Goal: Task Accomplishment & Management: Use online tool/utility

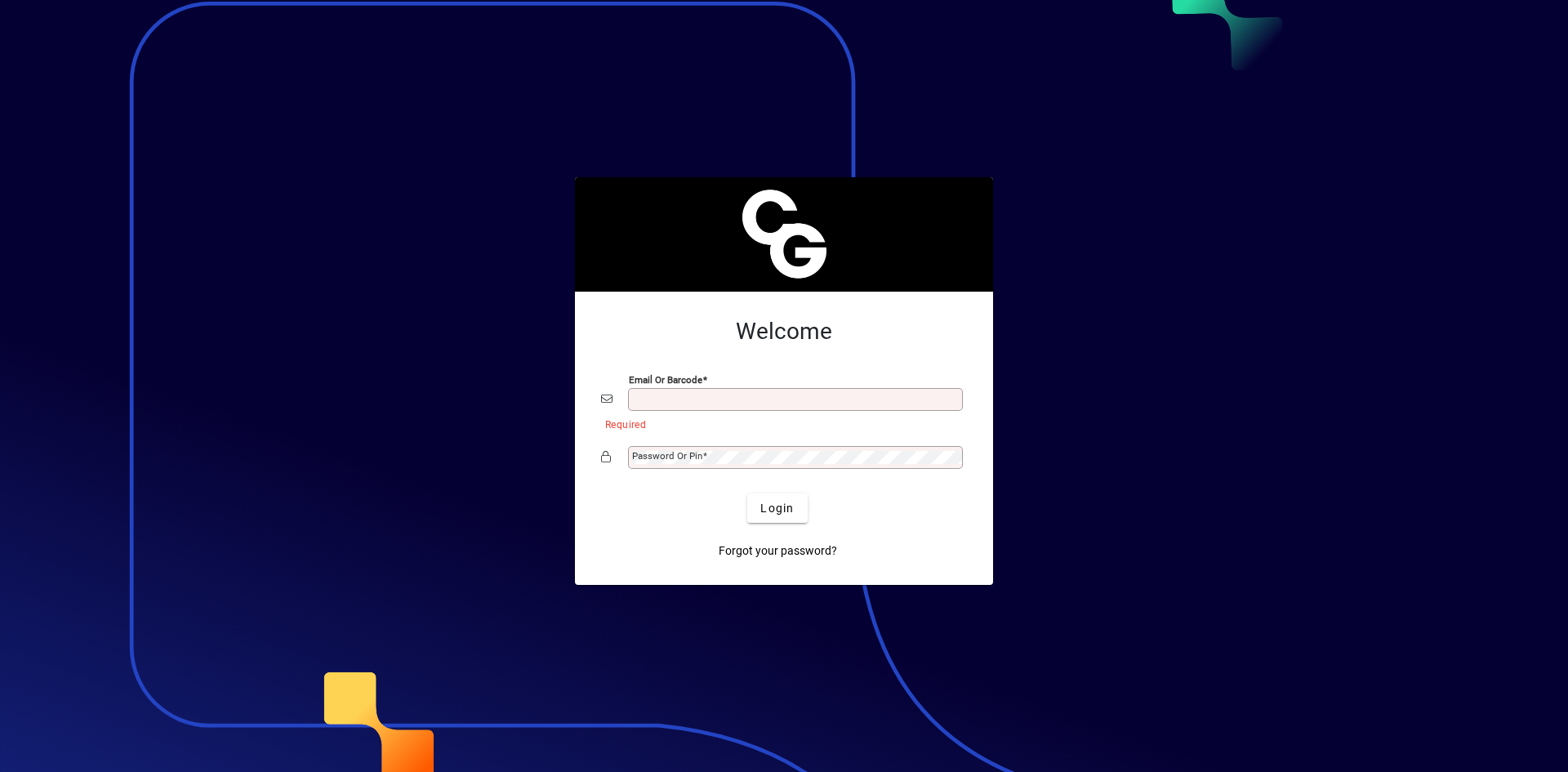
type input "**********"
click at [781, 513] on span "Login" at bounding box center [776, 508] width 33 height 17
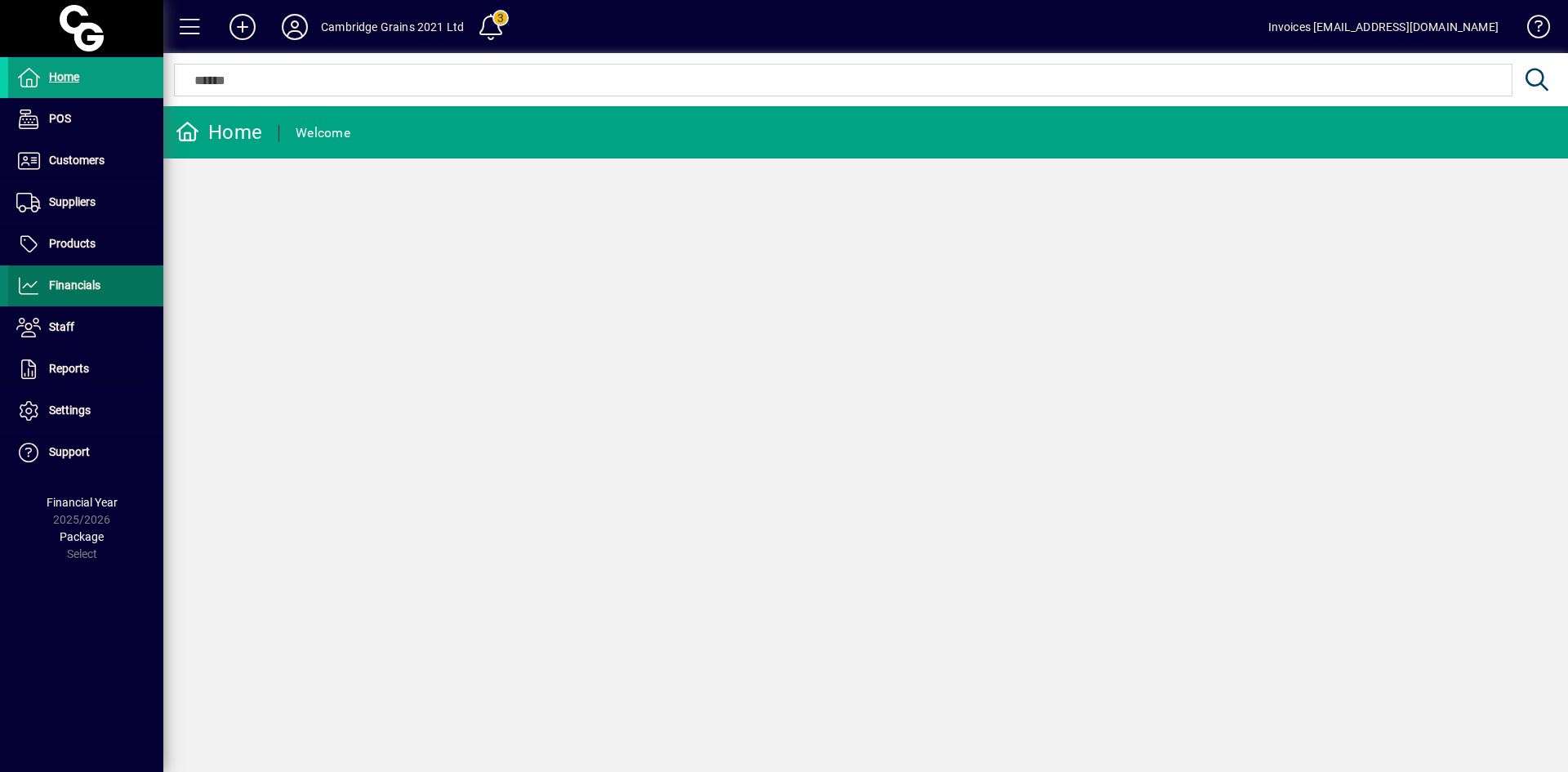
click at [90, 281] on span "Financials" at bounding box center [74, 285] width 51 height 13
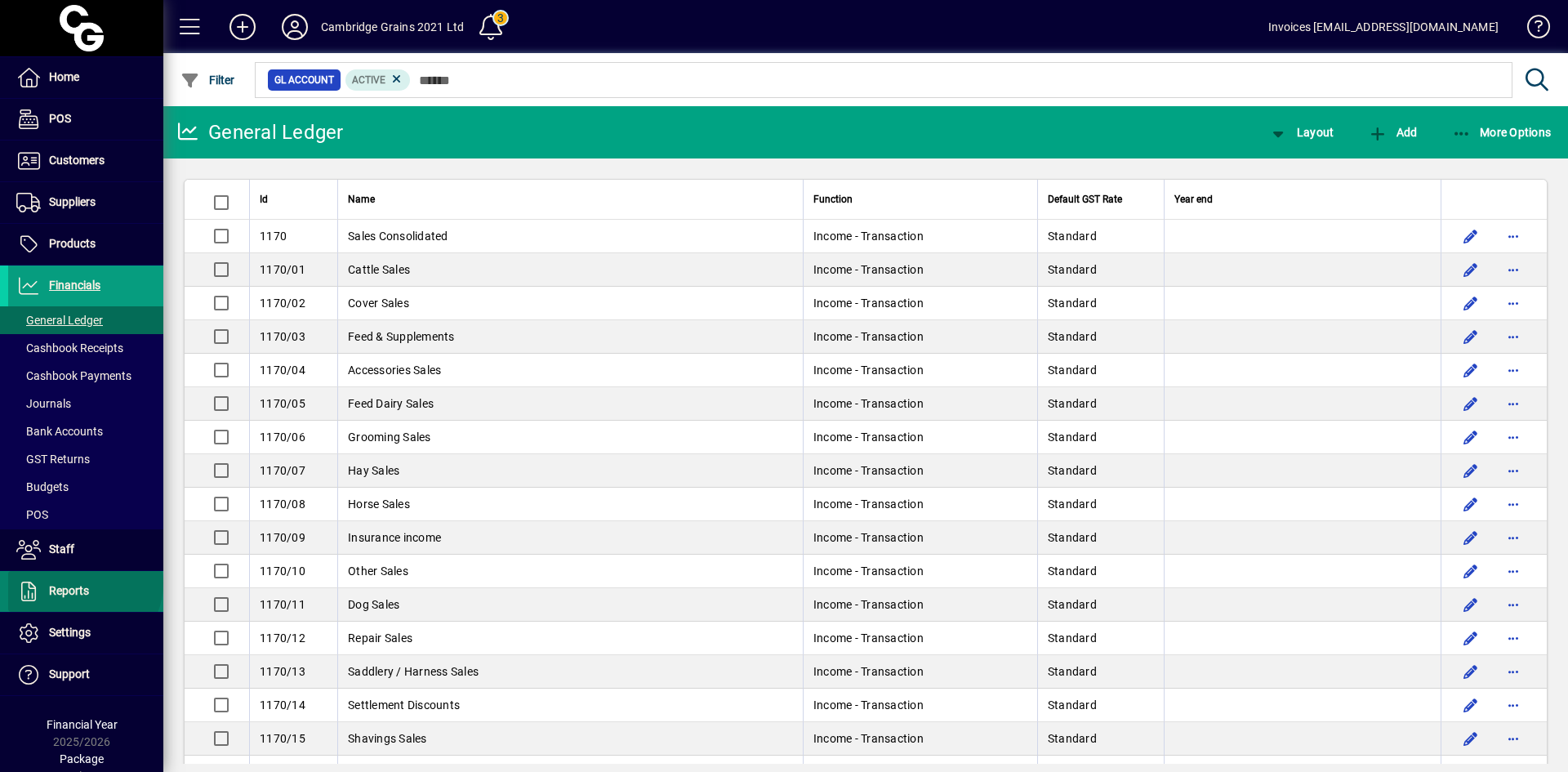
click at [84, 583] on span "Reports" at bounding box center [49, 591] width 81 height 20
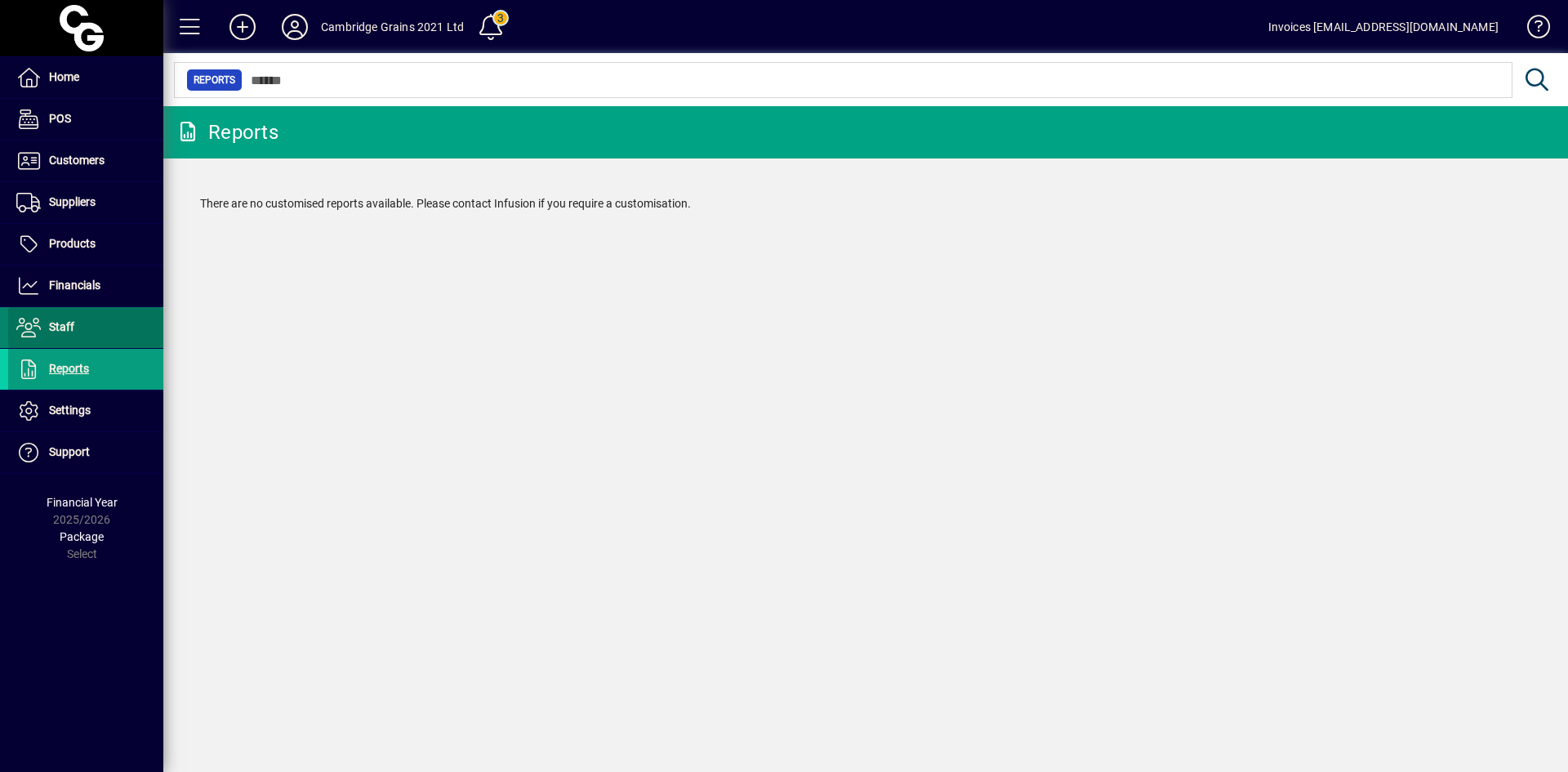
click at [69, 328] on span "Staff" at bounding box center [61, 327] width 25 height 13
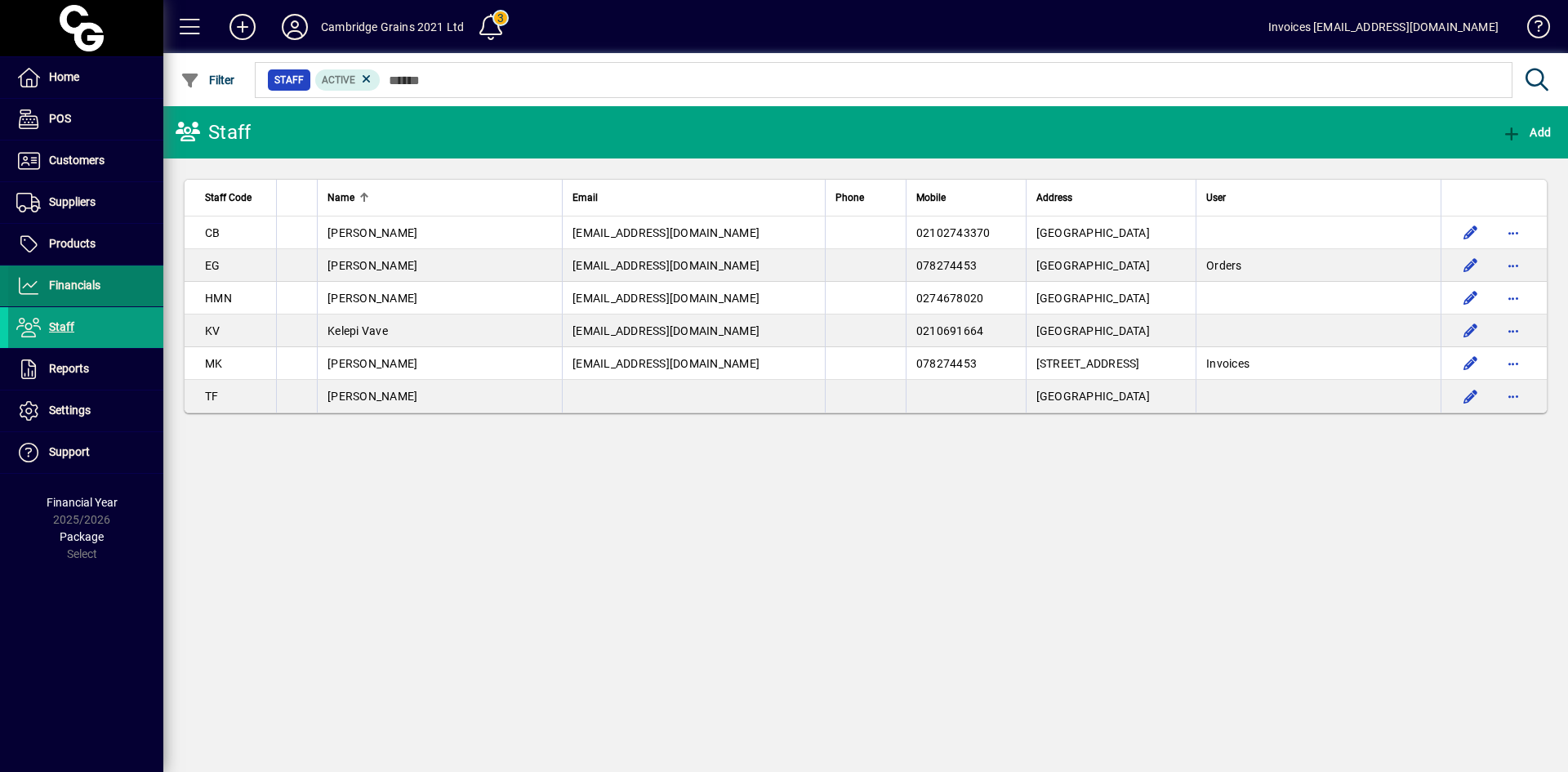
click at [74, 290] on span "Financials" at bounding box center [74, 285] width 51 height 13
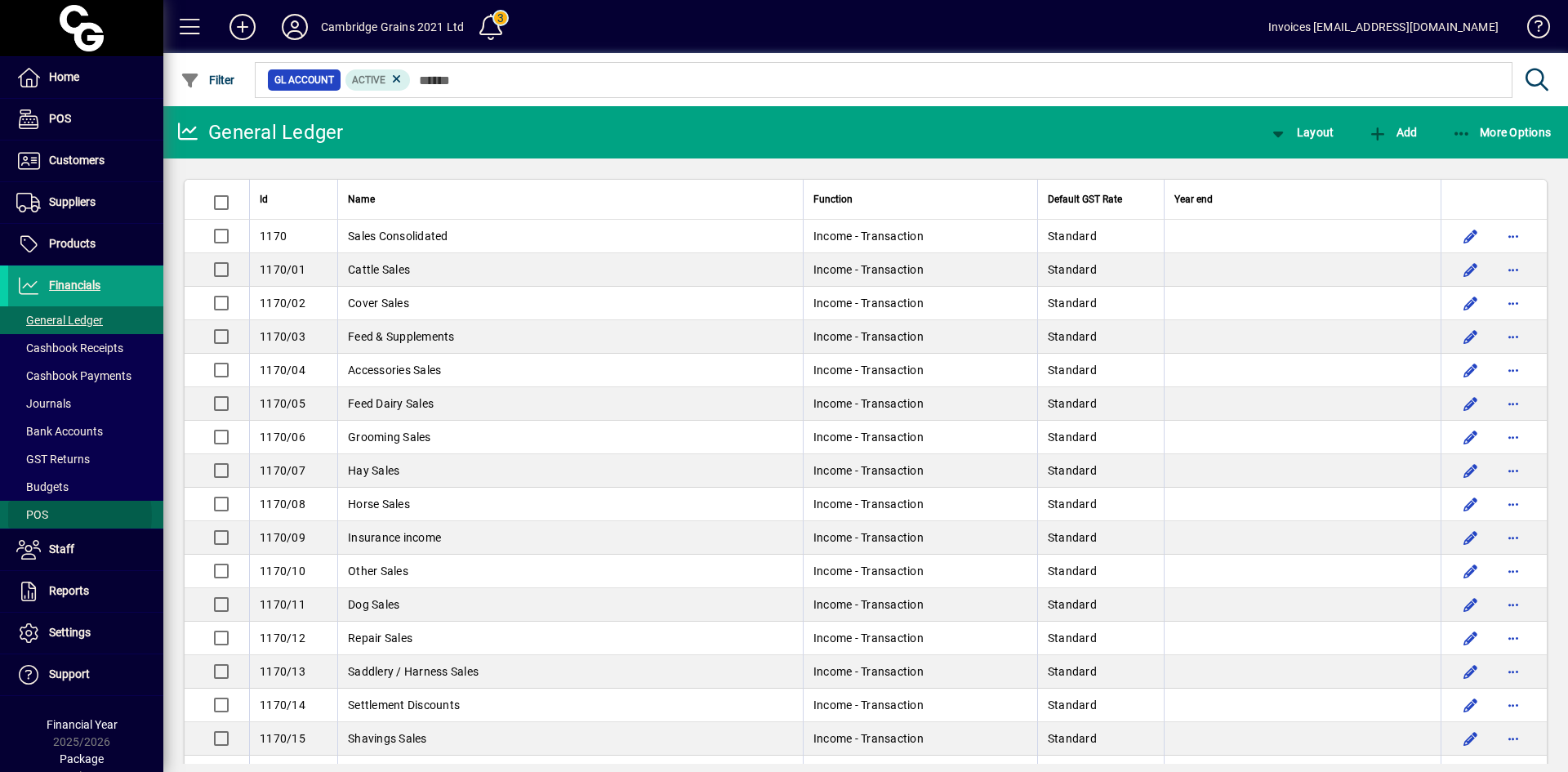
click at [62, 516] on span at bounding box center [85, 515] width 155 height 40
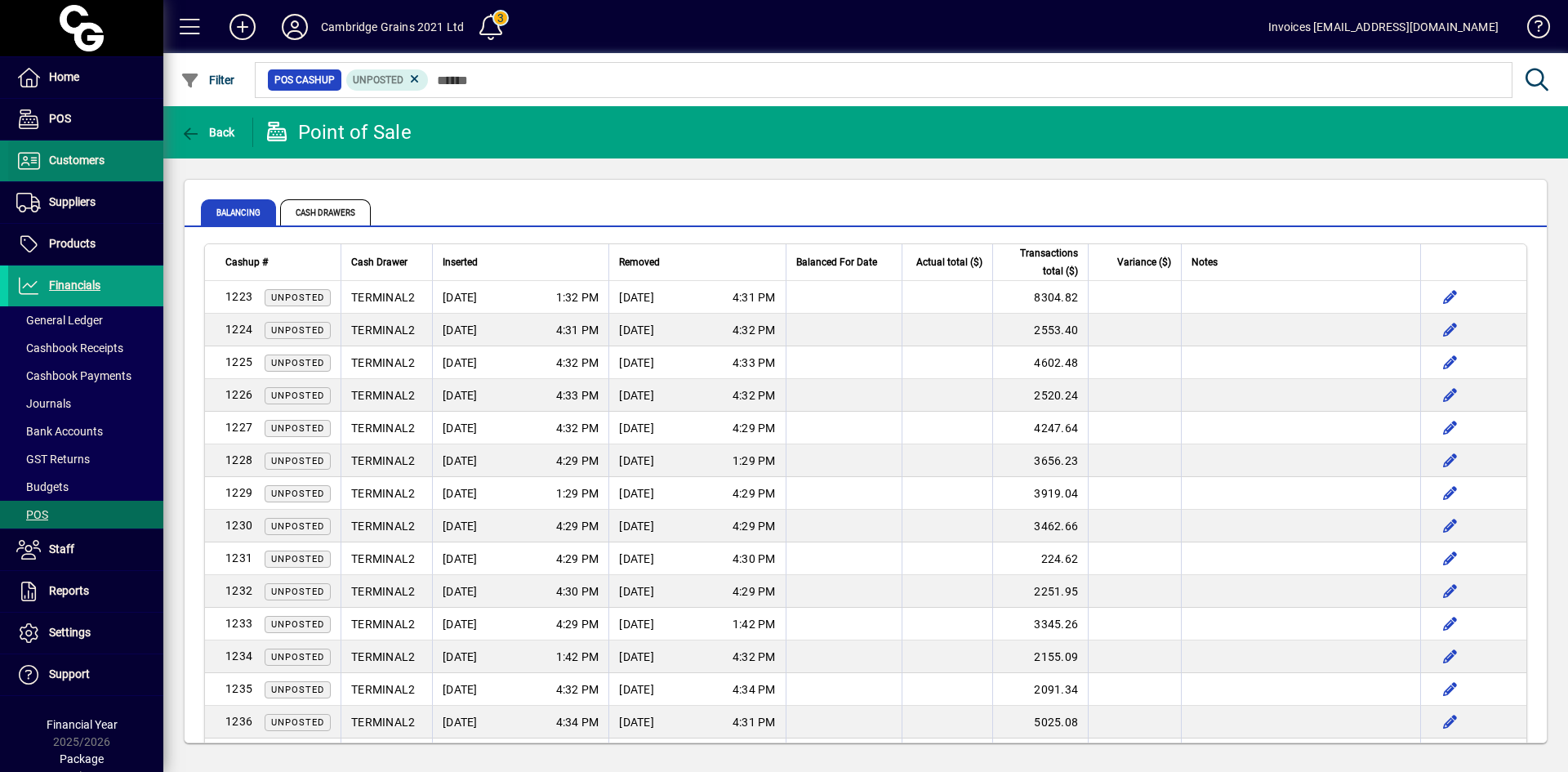
click at [94, 158] on span "Customers" at bounding box center [76, 160] width 56 height 13
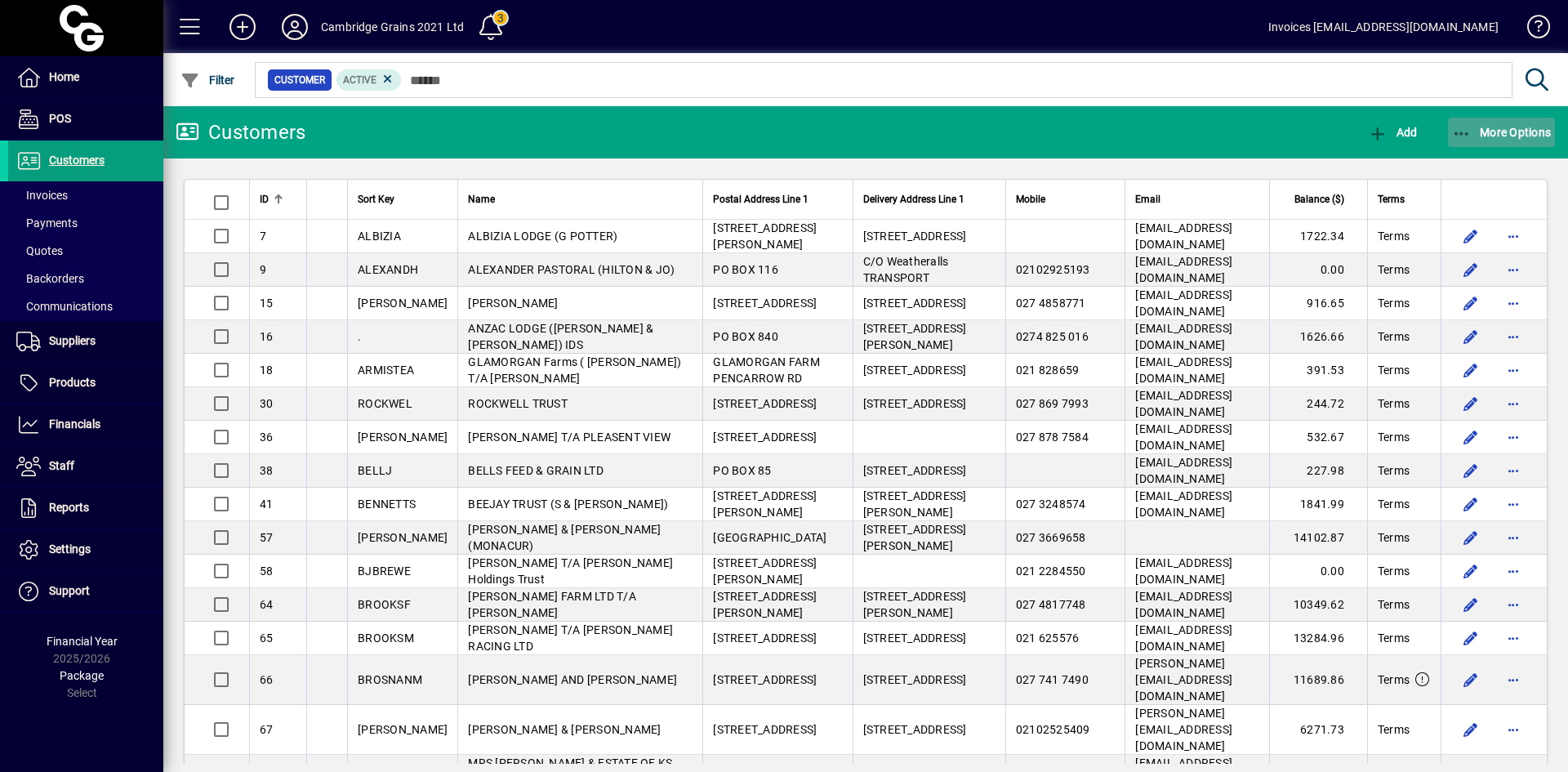
click at [1467, 130] on icon "button" at bounding box center [1462, 134] width 21 height 16
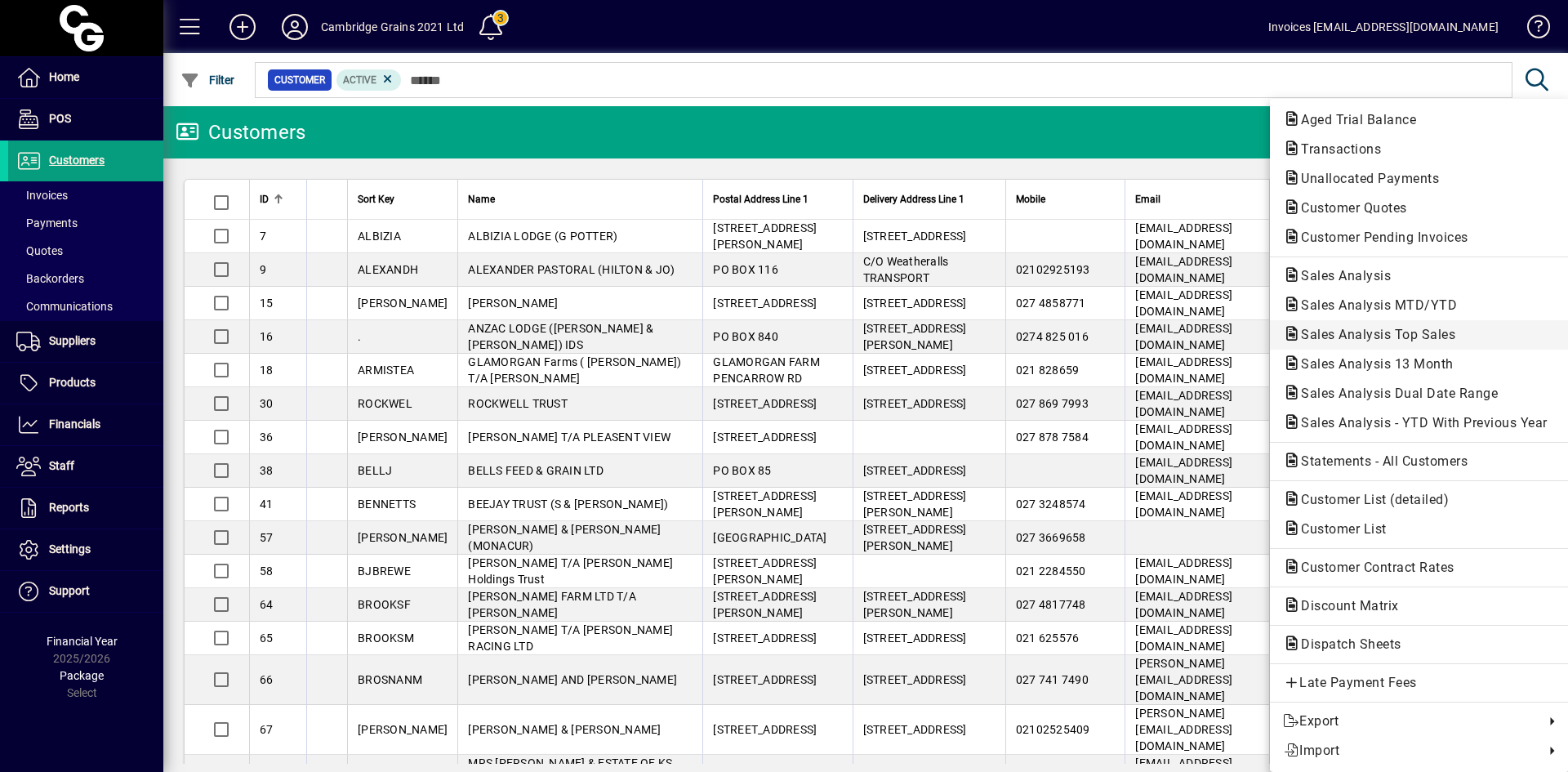
click at [1438, 331] on span "Sales Analysis Top Sales" at bounding box center [1373, 334] width 181 height 15
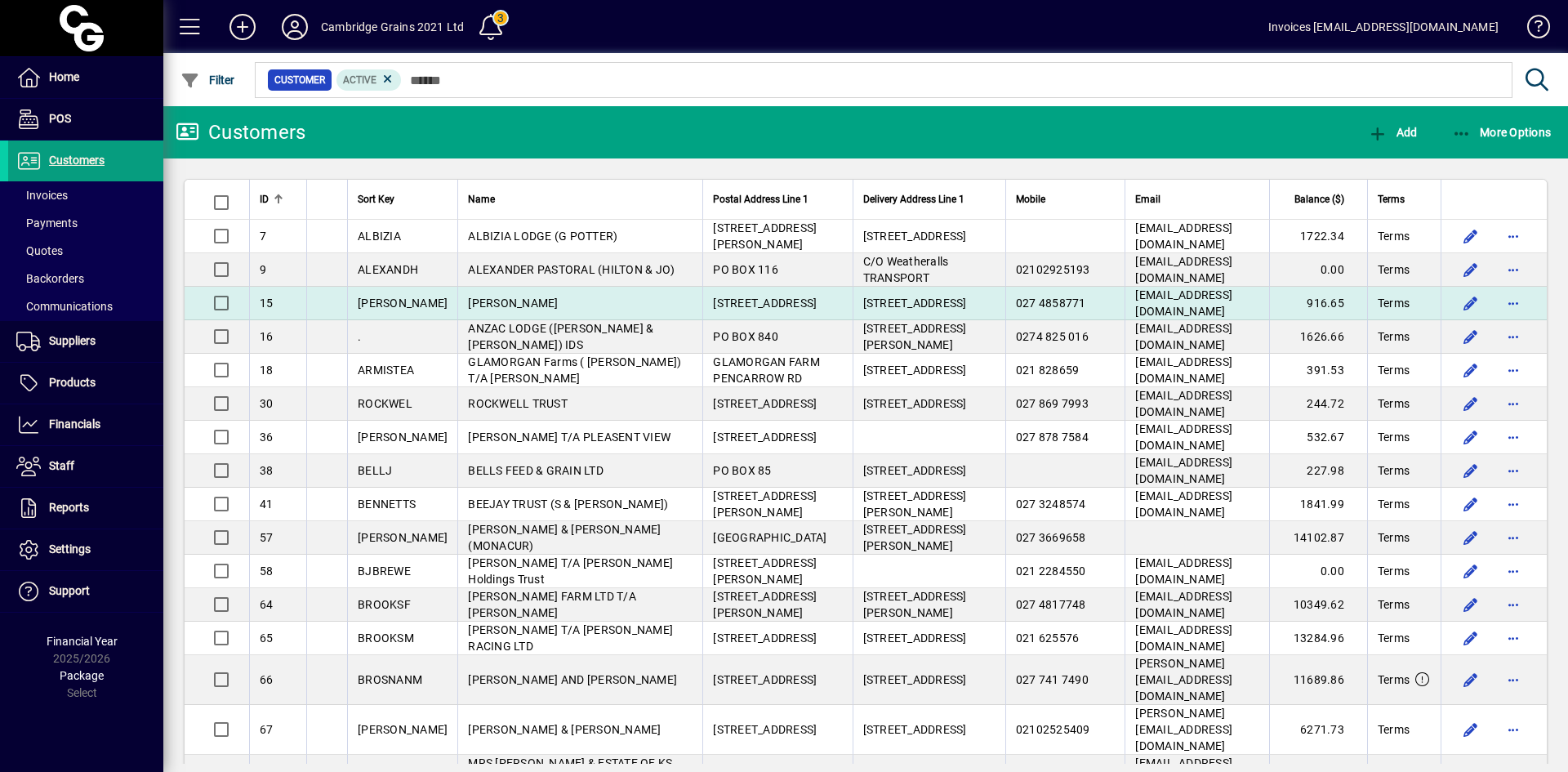
click at [1440, 320] on td at bounding box center [1493, 303] width 106 height 33
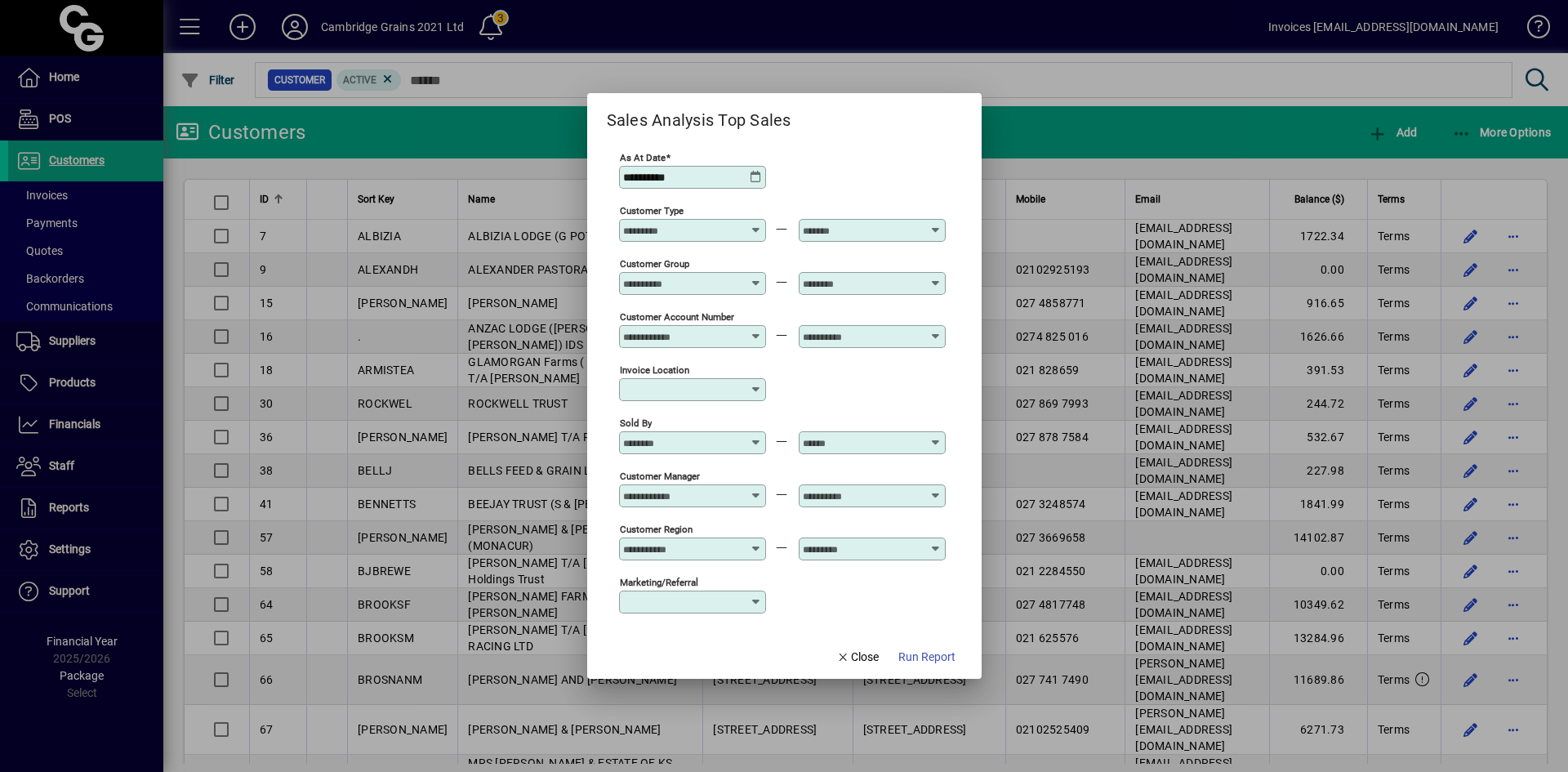
click at [756, 182] on icon at bounding box center [756, 177] width 13 height 13
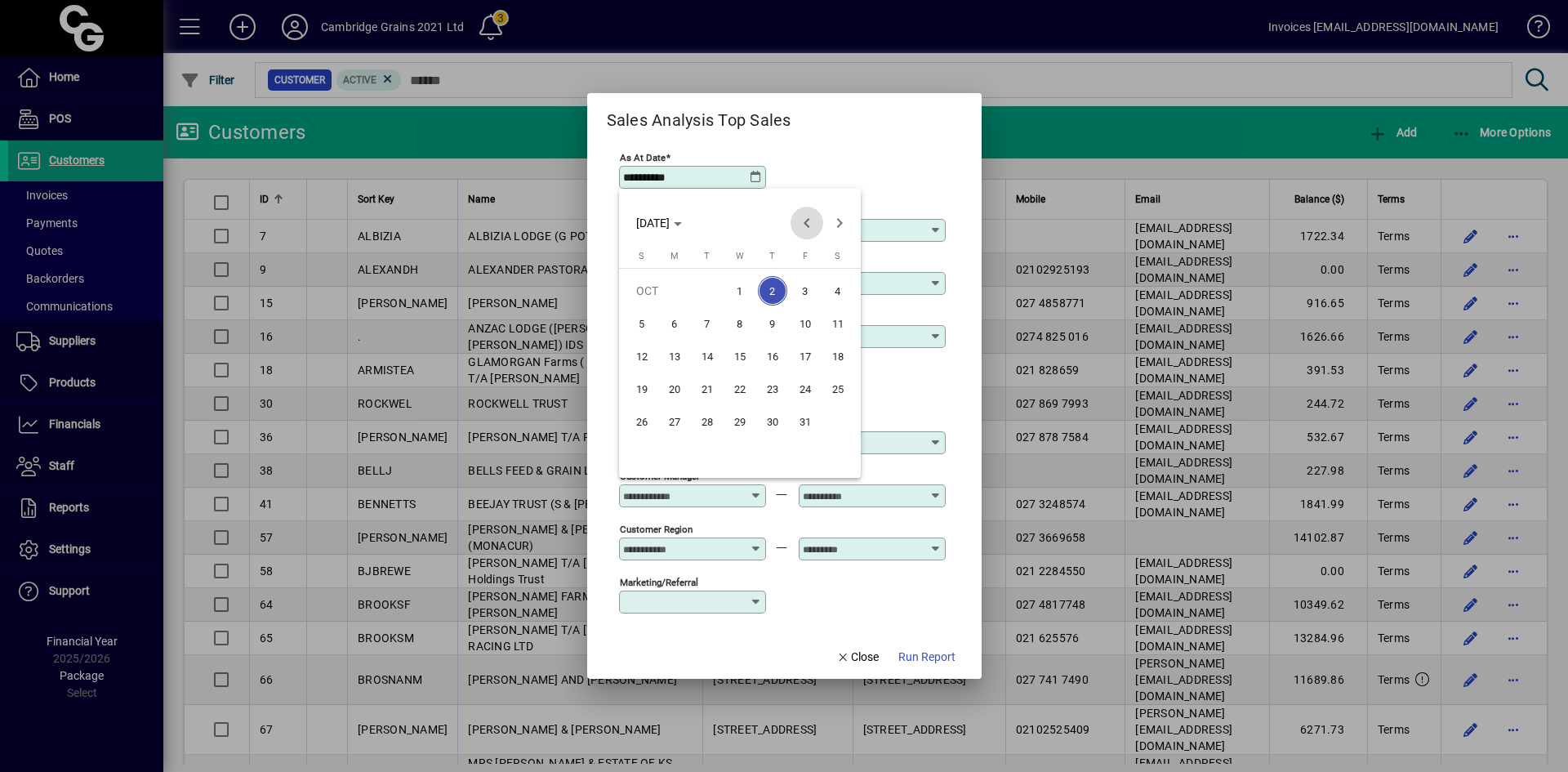
click at [807, 221] on span "Previous month" at bounding box center [807, 223] width 32 height 32
click at [669, 325] on span "1" at bounding box center [674, 323] width 30 height 30
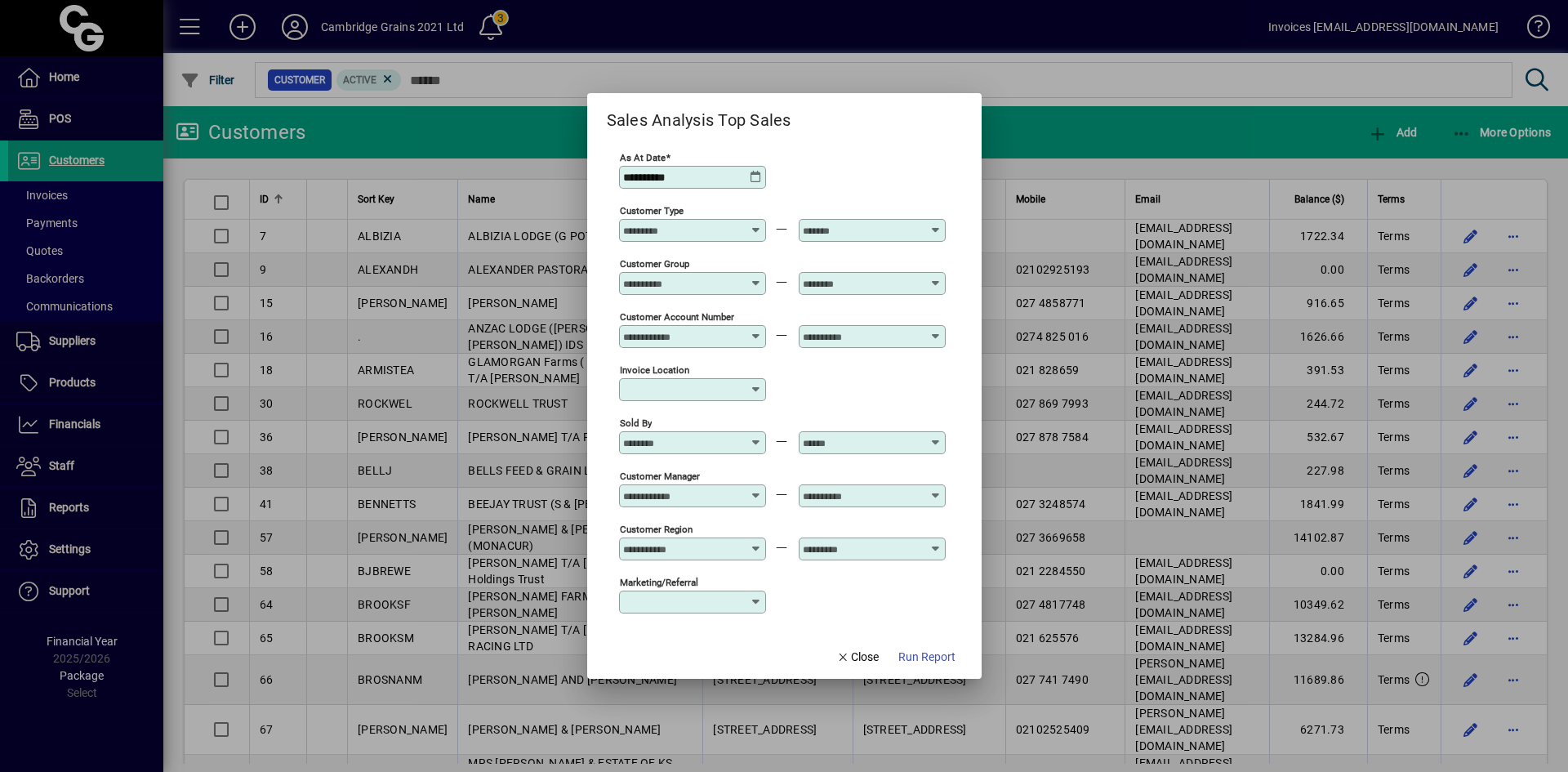
type input "**********"
click at [757, 224] on icon at bounding box center [757, 224] width 13 height 0
click at [784, 256] on div "Customer Group" at bounding box center [782, 282] width 327 height 53
click at [756, 436] on icon at bounding box center [757, 436] width 13 height 0
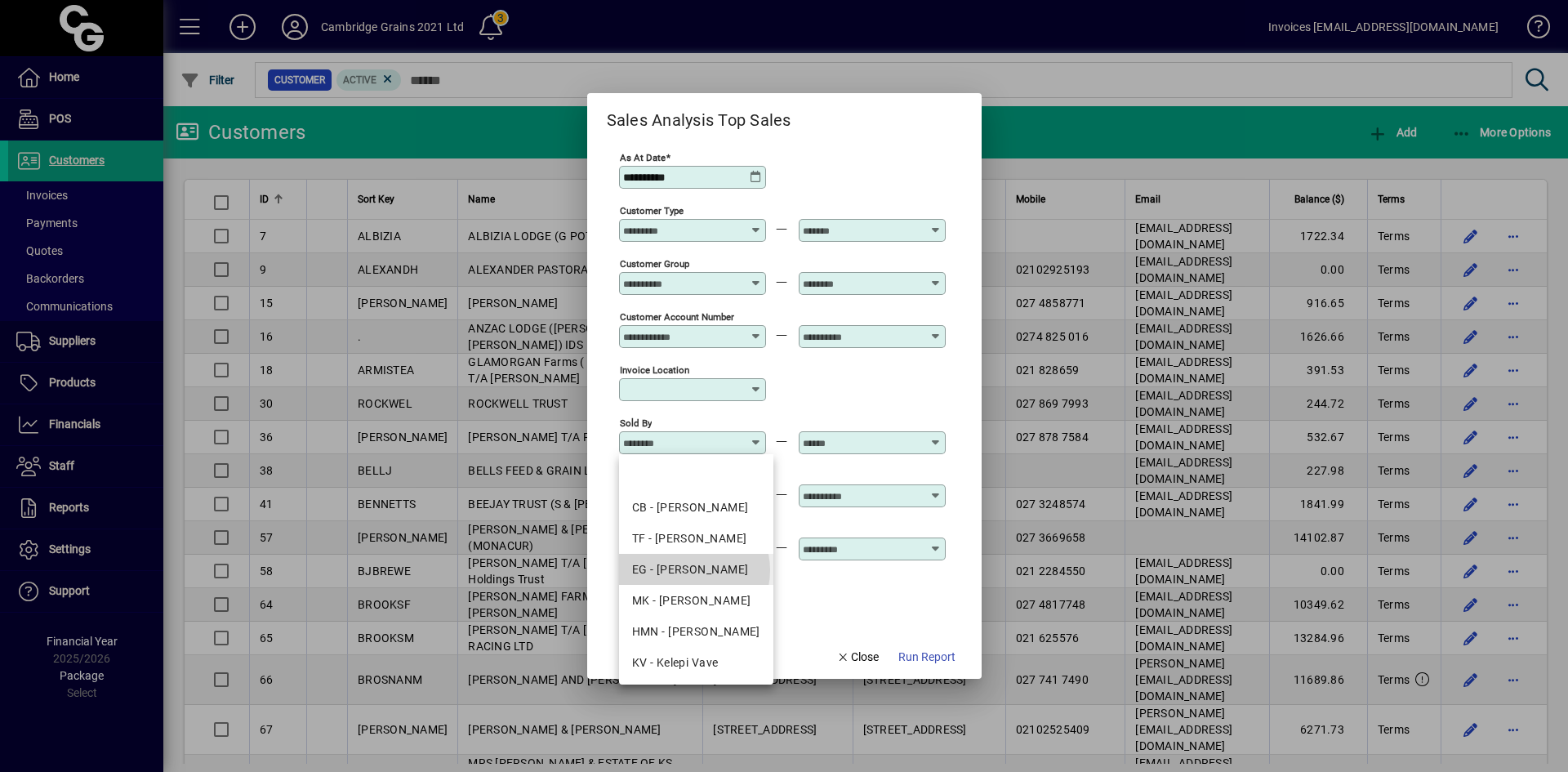
click at [694, 570] on div "EG - [PERSON_NAME]" at bounding box center [696, 570] width 129 height 17
type input "**********"
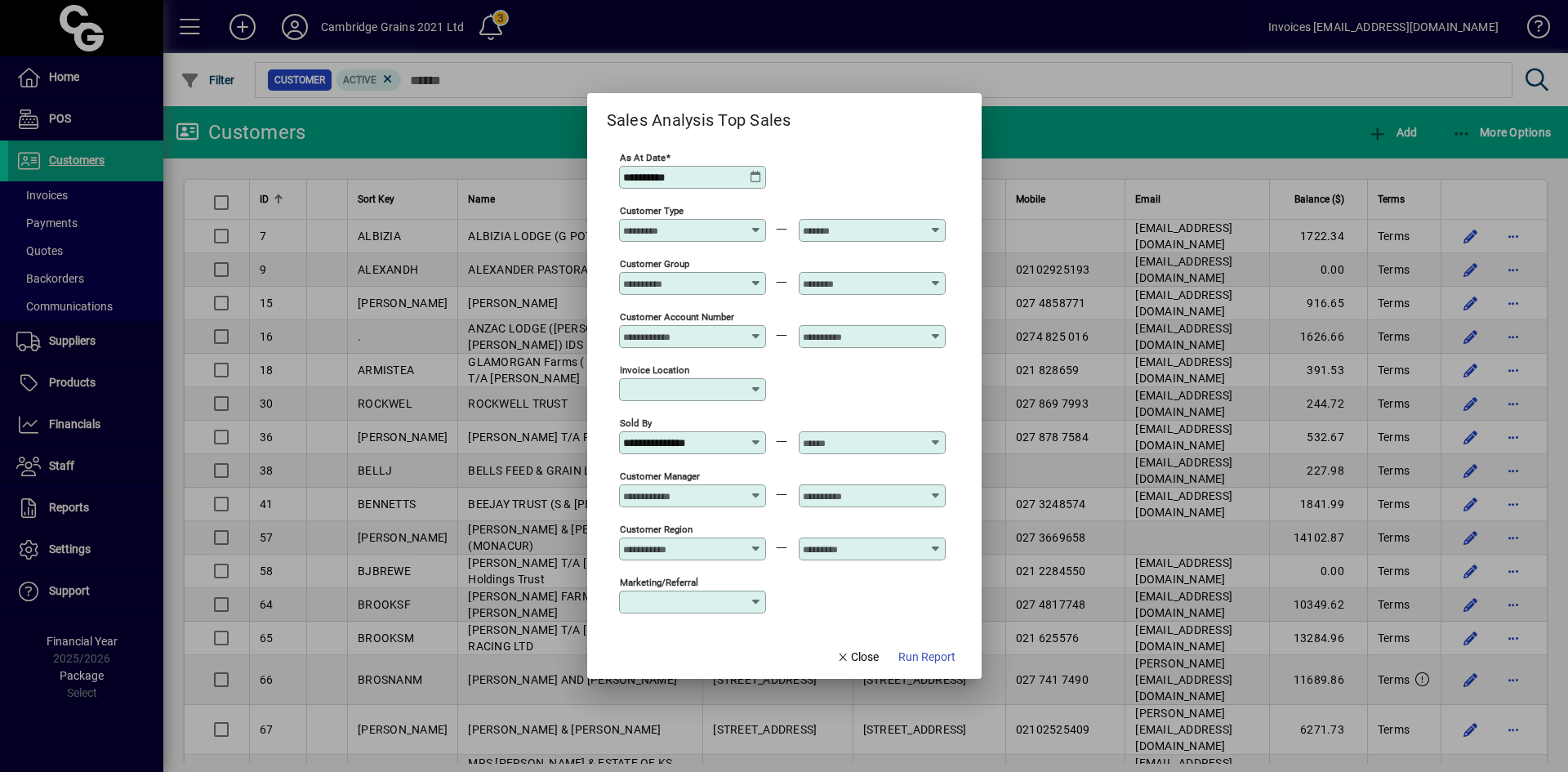
click at [937, 436] on icon at bounding box center [936, 436] width 13 height 0
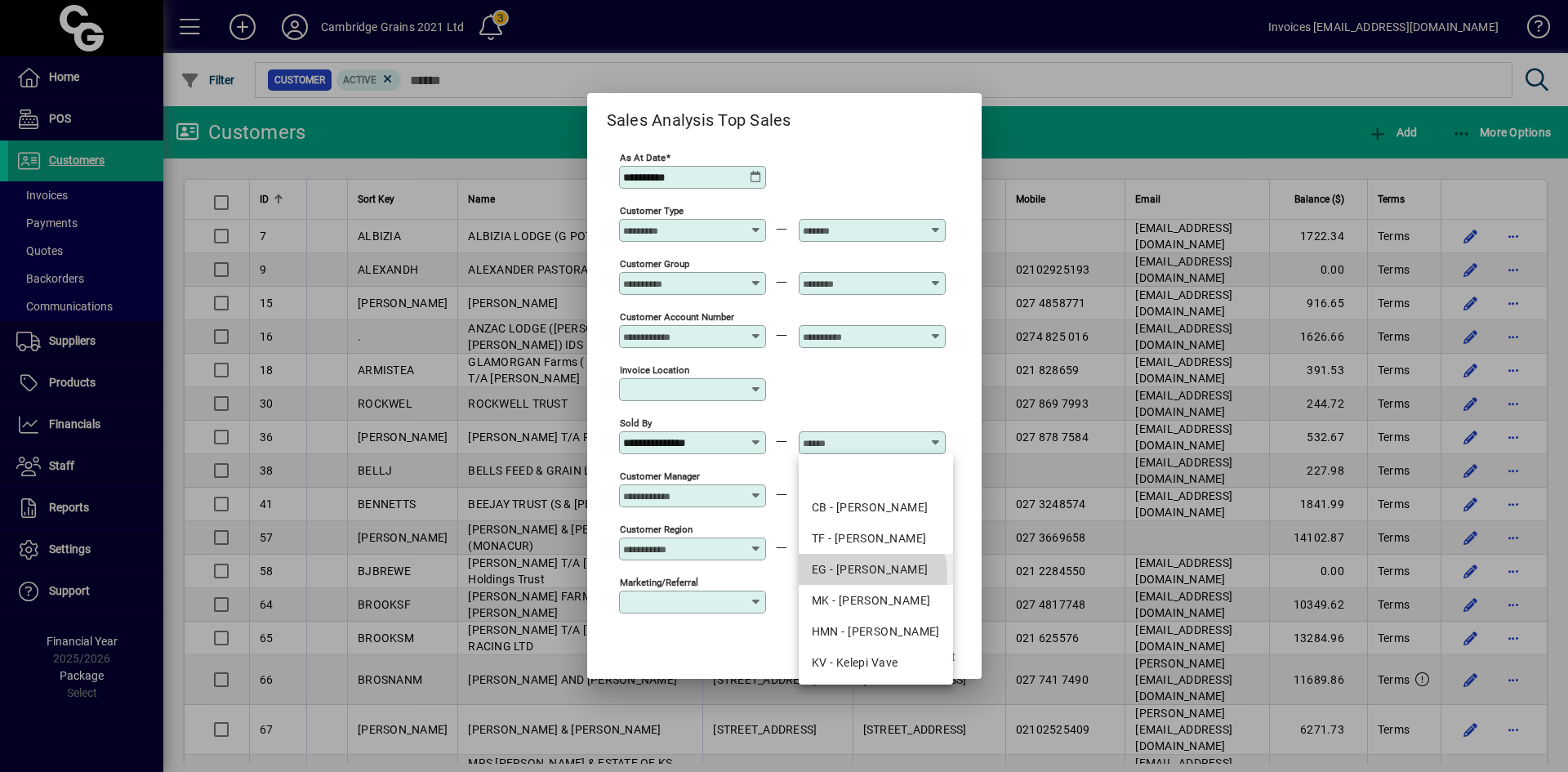
click at [872, 573] on div "EG - [PERSON_NAME]" at bounding box center [875, 570] width 129 height 17
type input "**********"
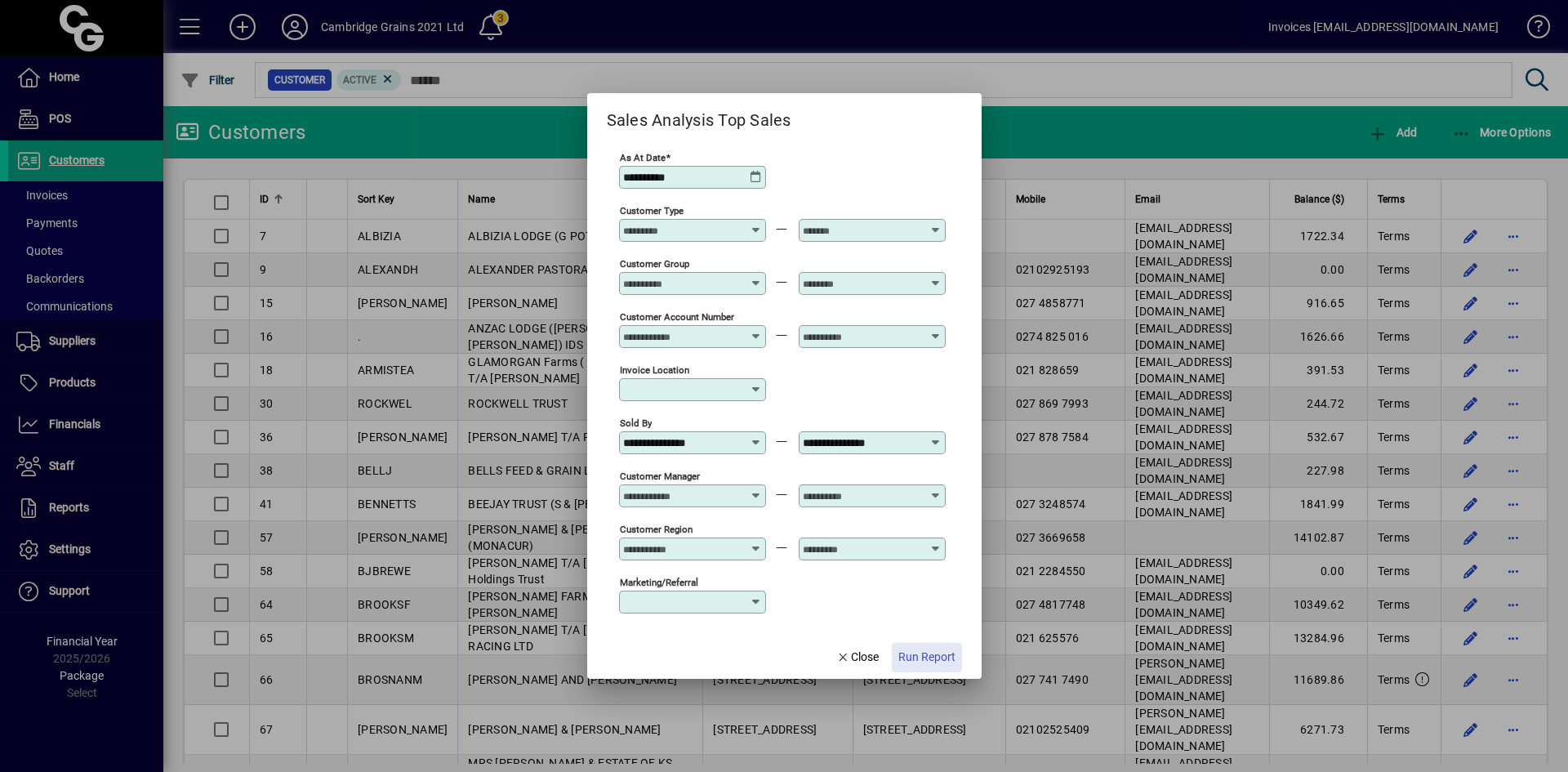
click at [909, 651] on span "Run Report" at bounding box center [927, 657] width 58 height 17
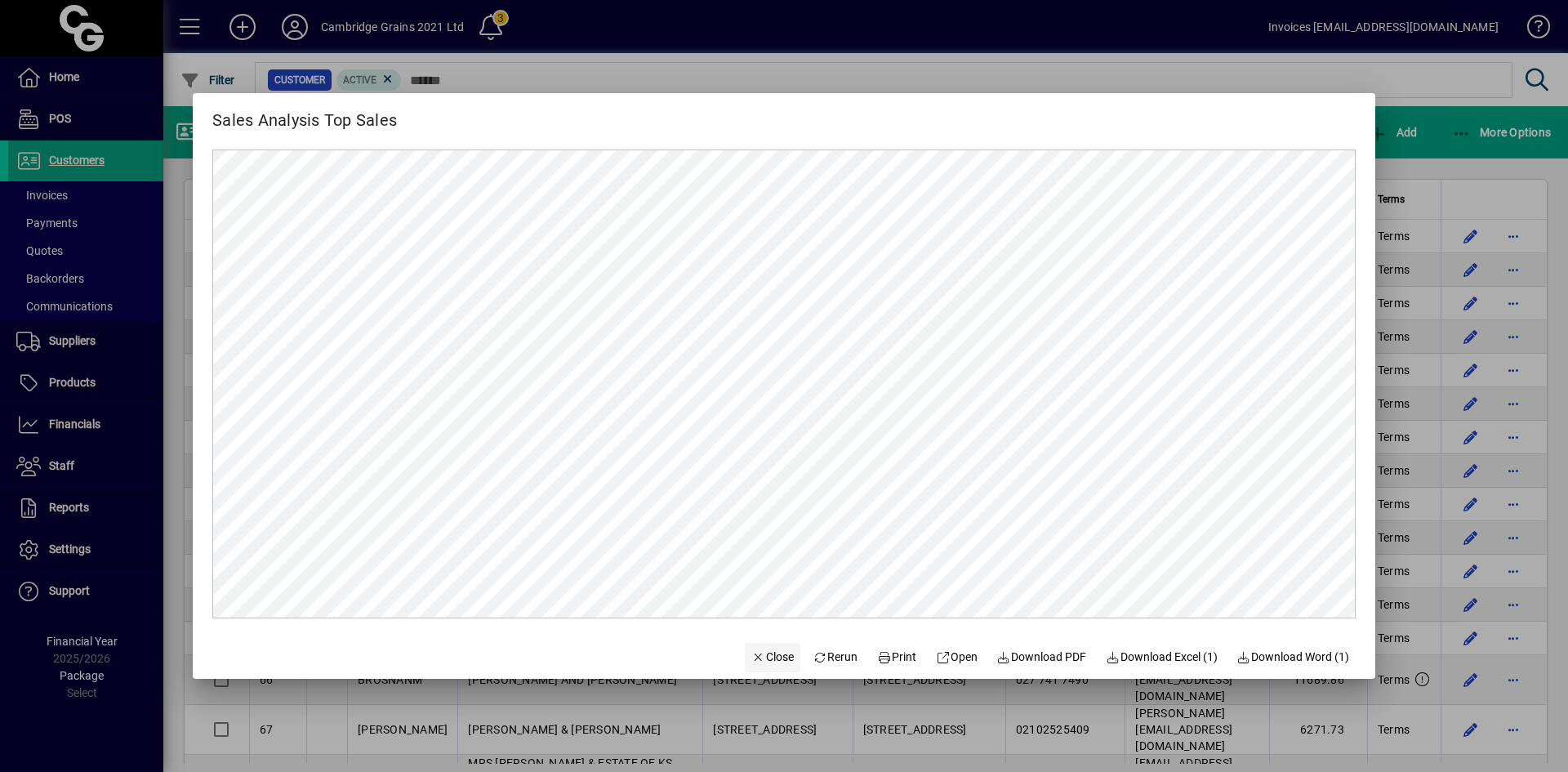
click at [766, 662] on span "Close" at bounding box center [772, 657] width 42 height 17
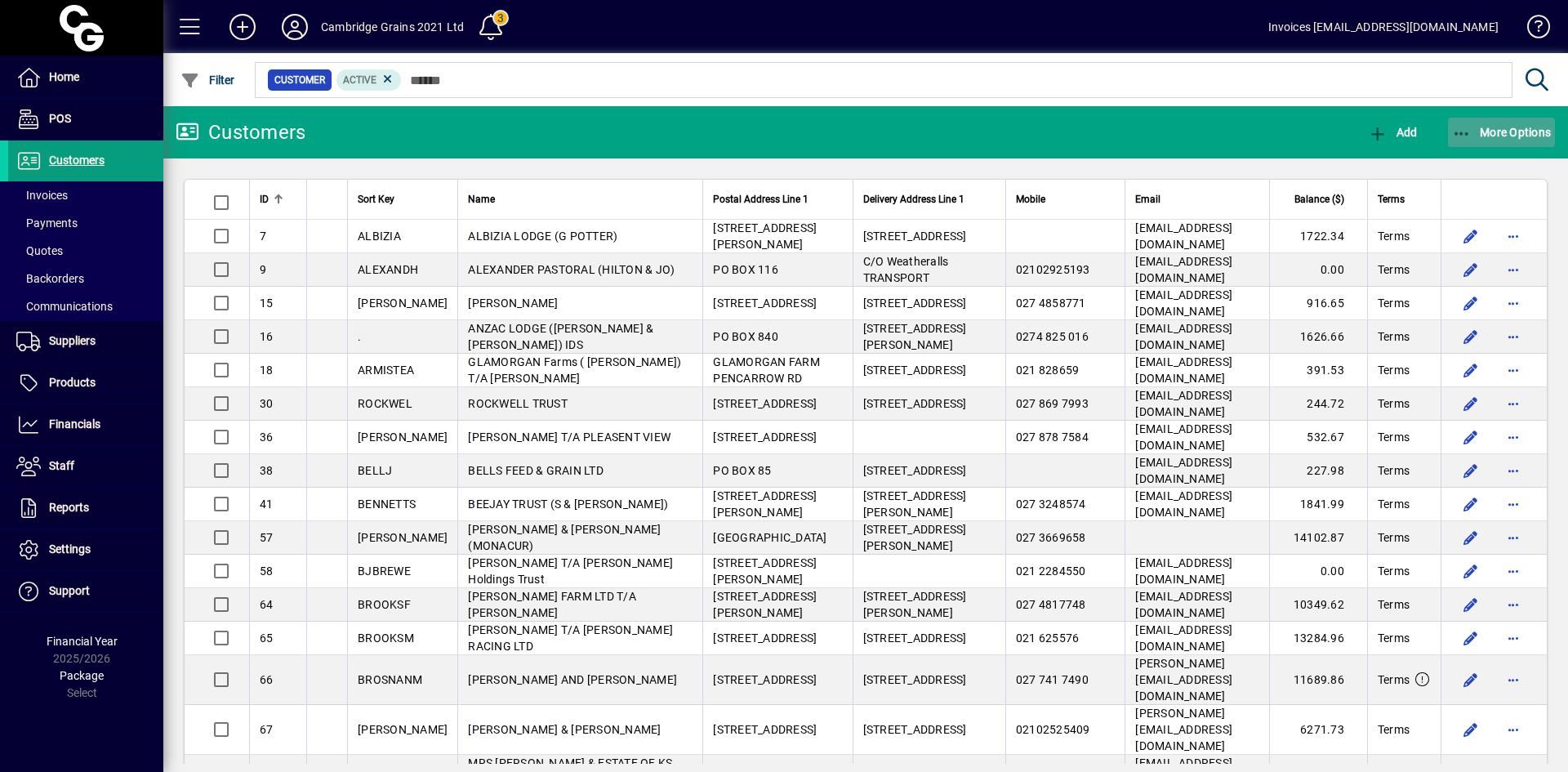
click at [1483, 121] on span "button" at bounding box center [1501, 132] width 108 height 40
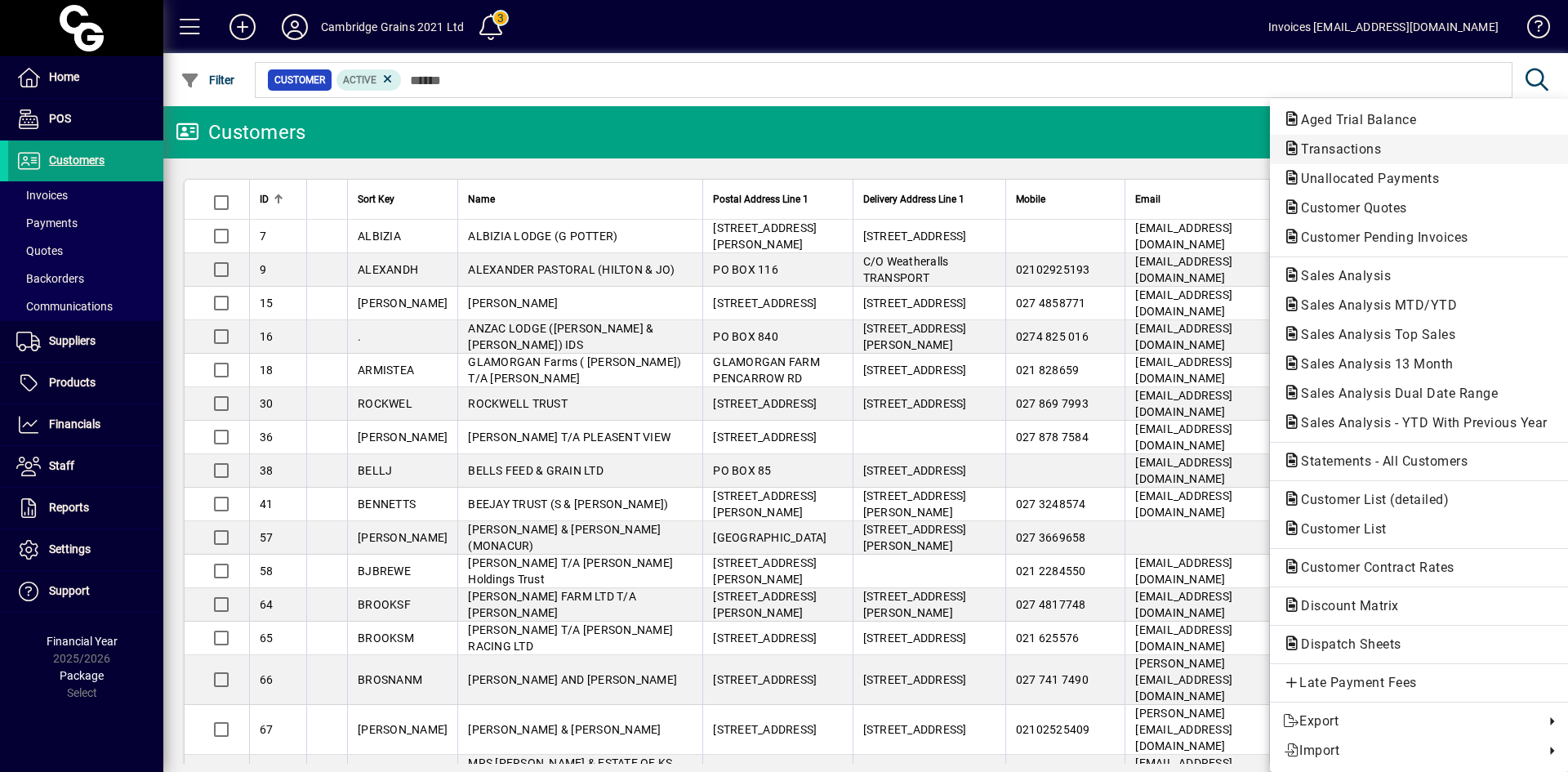
click at [1338, 141] on span "Transactions" at bounding box center [1336, 148] width 106 height 15
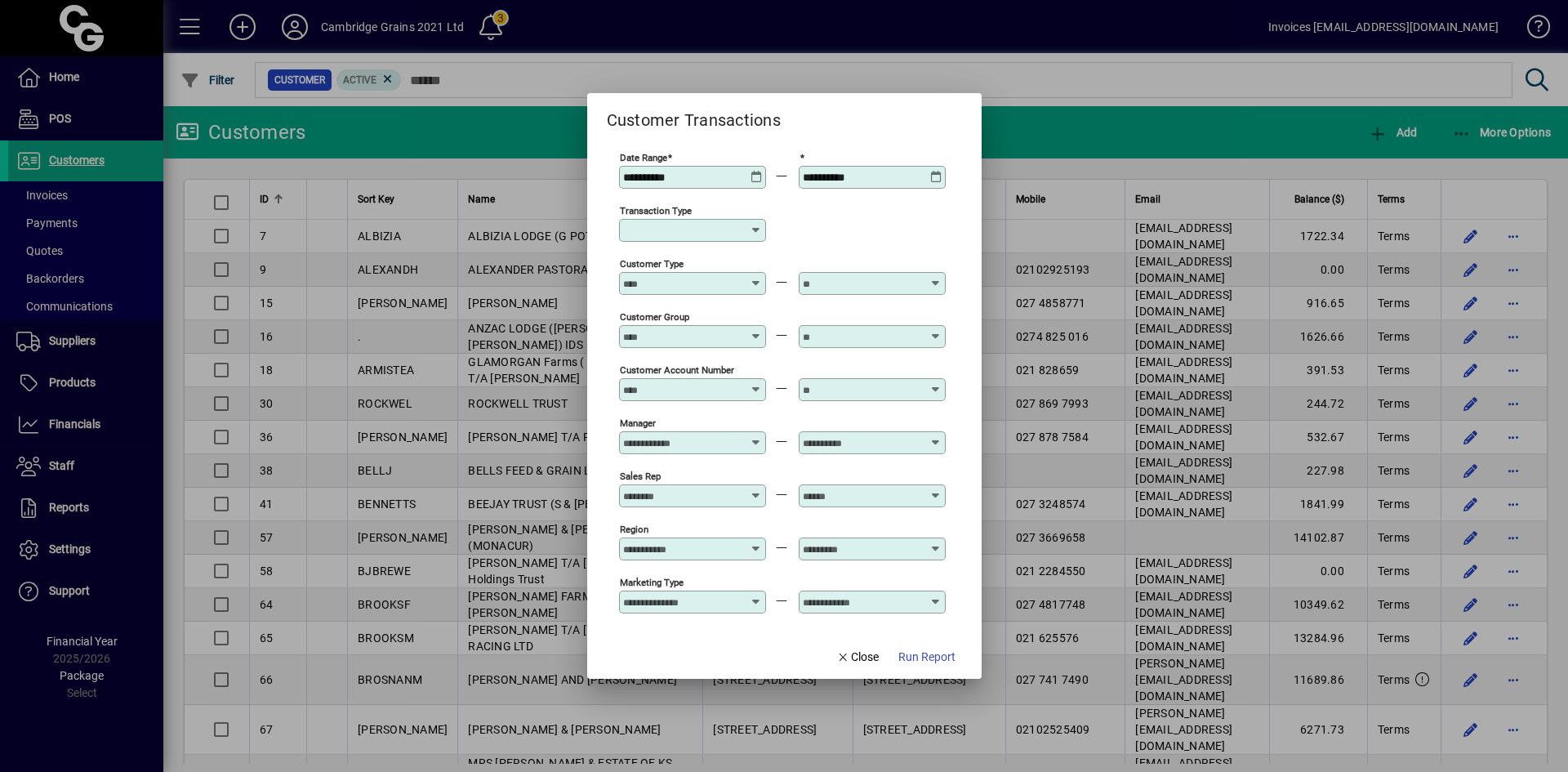
click at [756, 171] on icon at bounding box center [757, 171] width 13 height 0
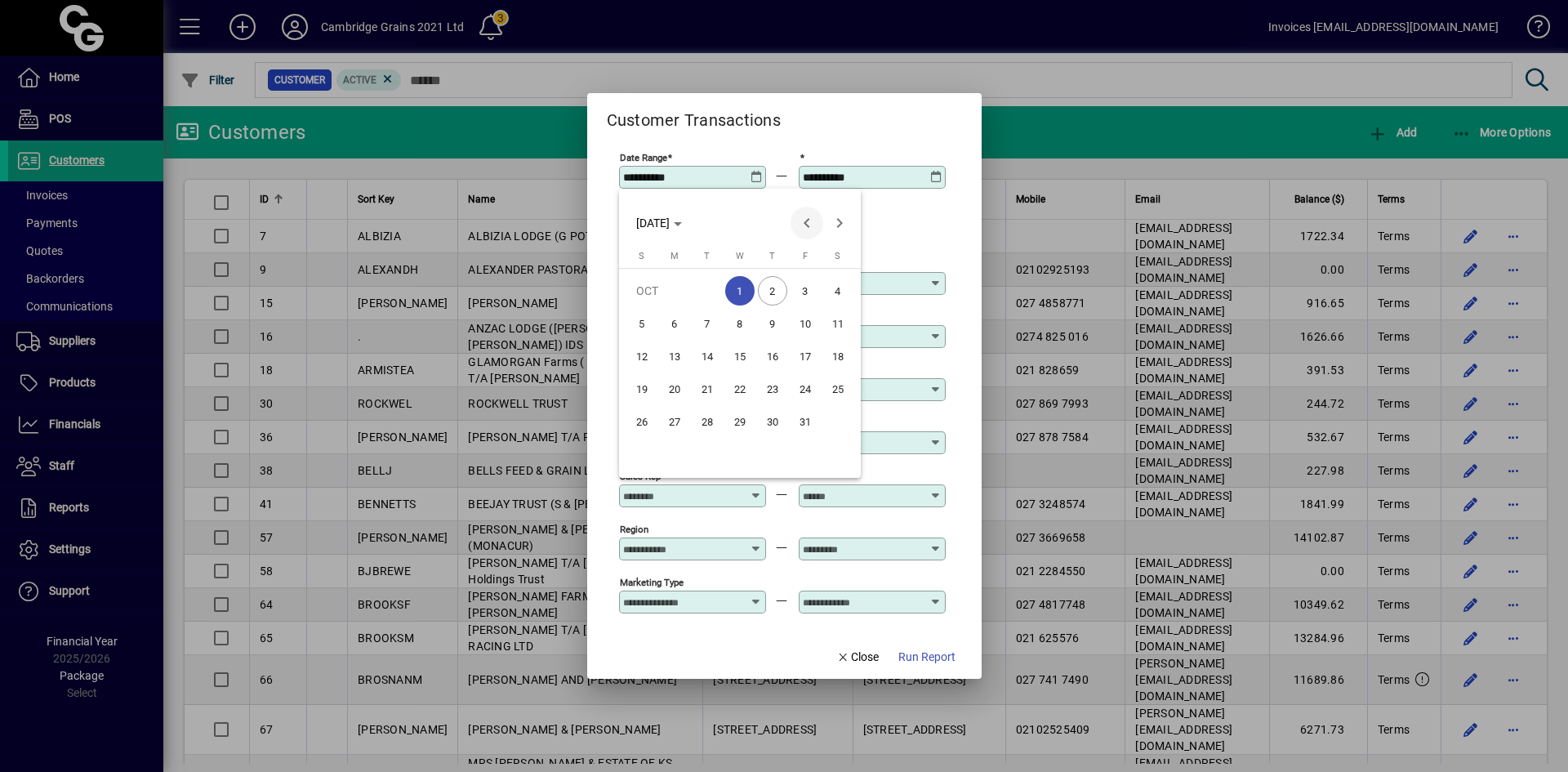
click at [811, 218] on span "Previous month" at bounding box center [807, 223] width 32 height 32
click at [679, 322] on span "1" at bounding box center [674, 323] width 30 height 30
type input "**********"
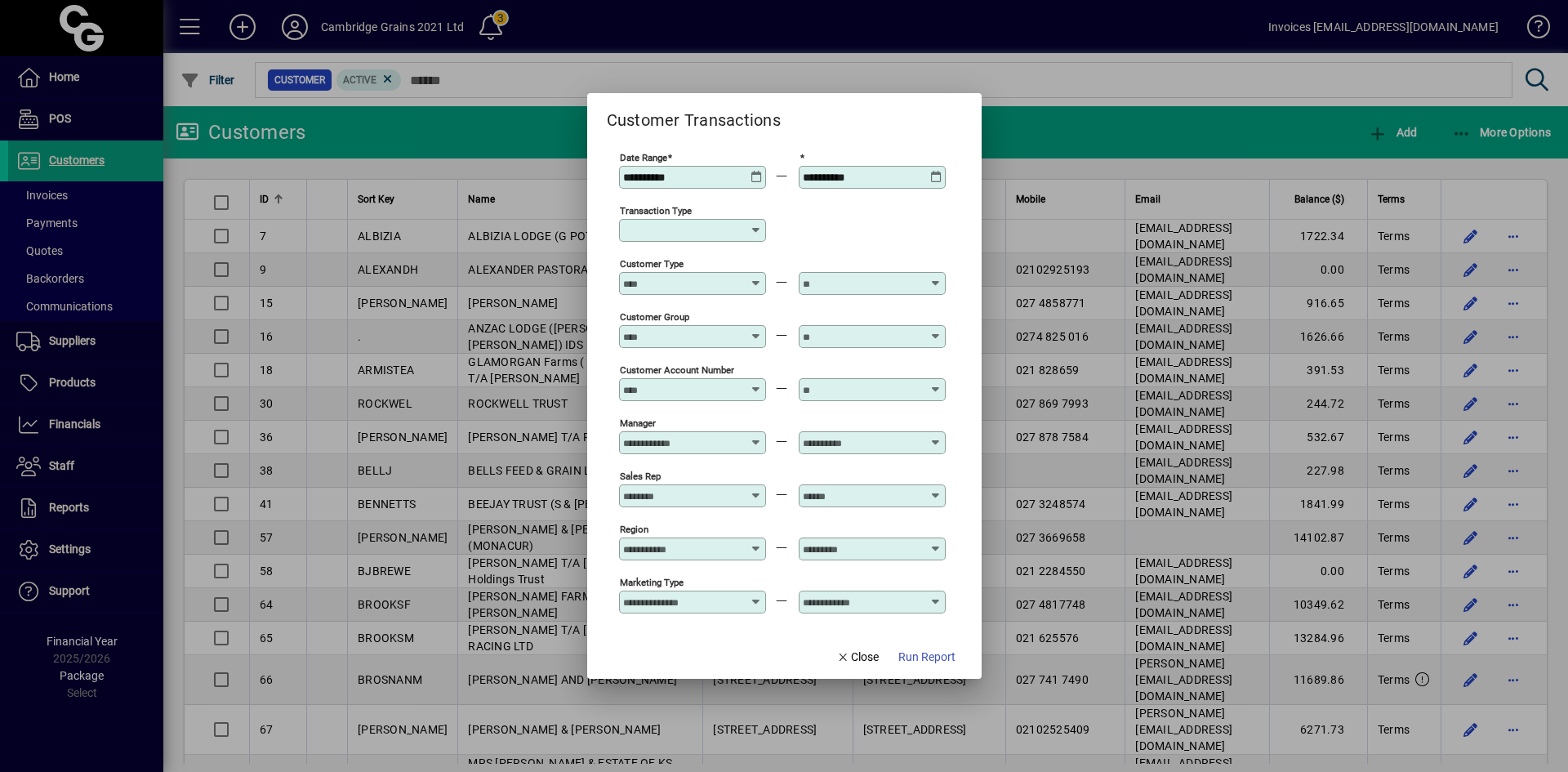
click at [934, 171] on icon at bounding box center [936, 171] width 13 height 0
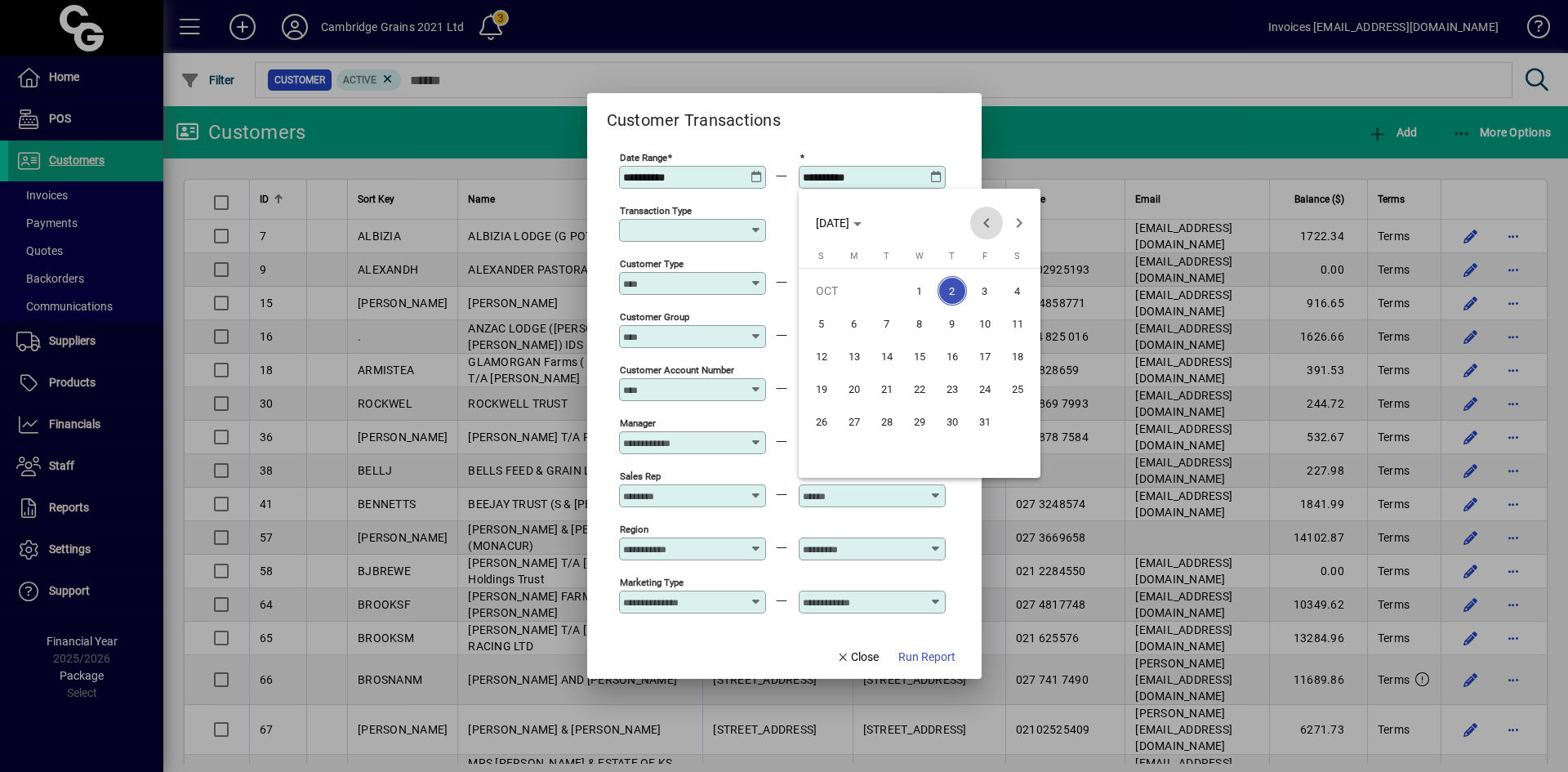
click at [986, 216] on span "Previous month" at bounding box center [986, 223] width 32 height 32
click at [883, 446] on span "30" at bounding box center [887, 453] width 30 height 30
type input "**********"
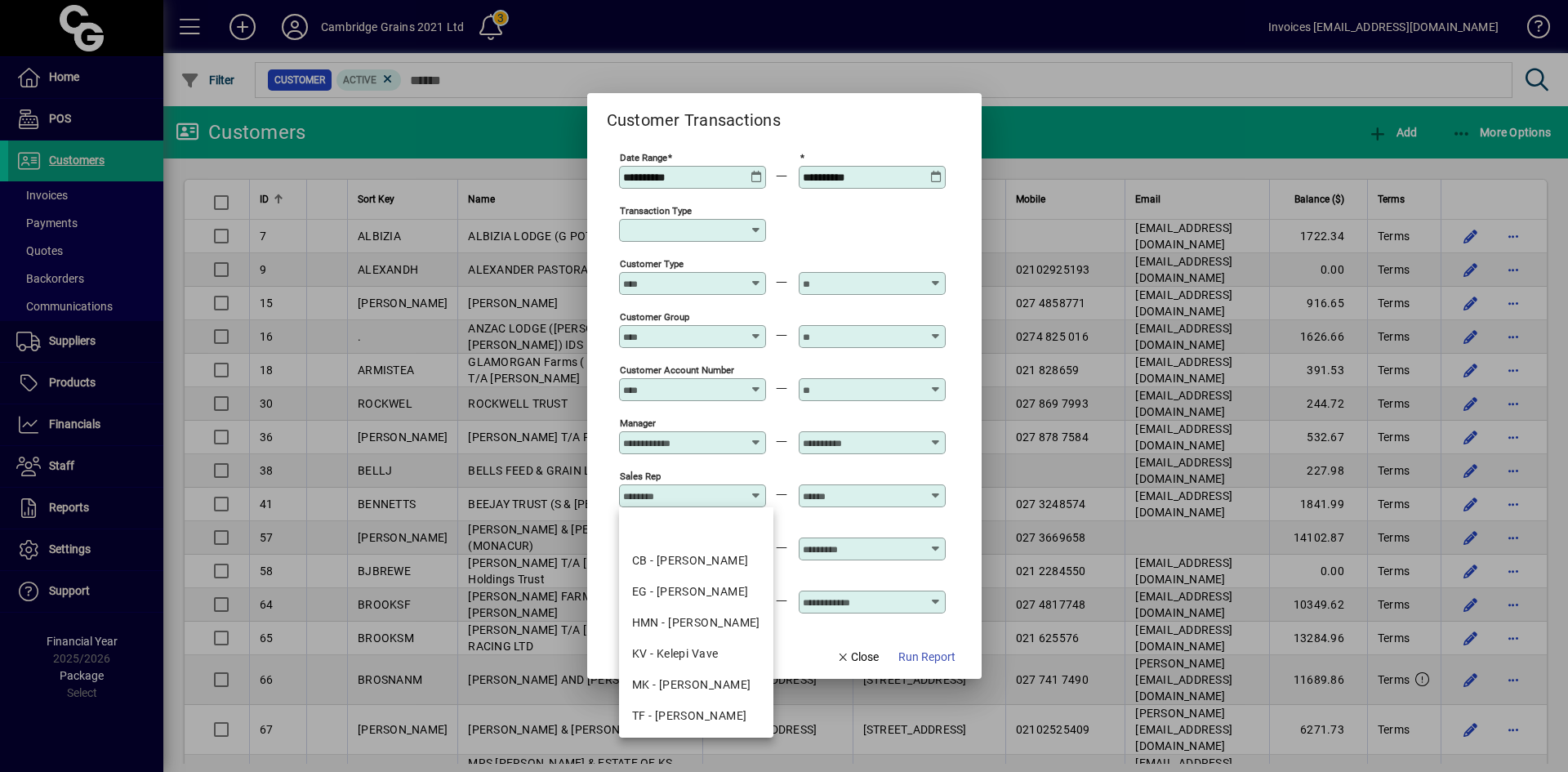
click at [676, 498] on input "Sales Rep" at bounding box center [683, 496] width 120 height 13
click at [669, 589] on div "EG - [PERSON_NAME]" at bounding box center [696, 591] width 129 height 17
type input "**********"
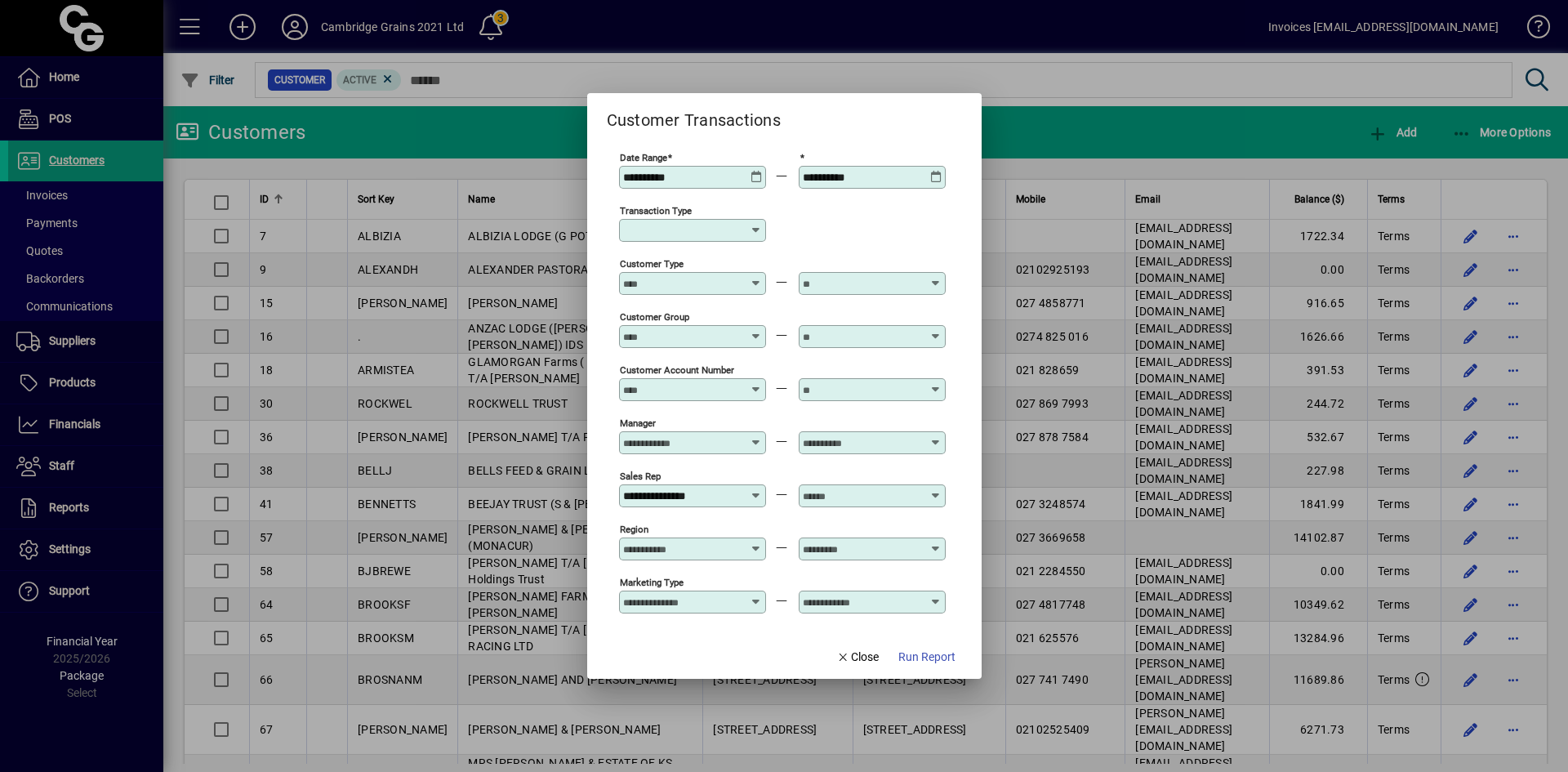
click at [833, 488] on div at bounding box center [872, 495] width 147 height 22
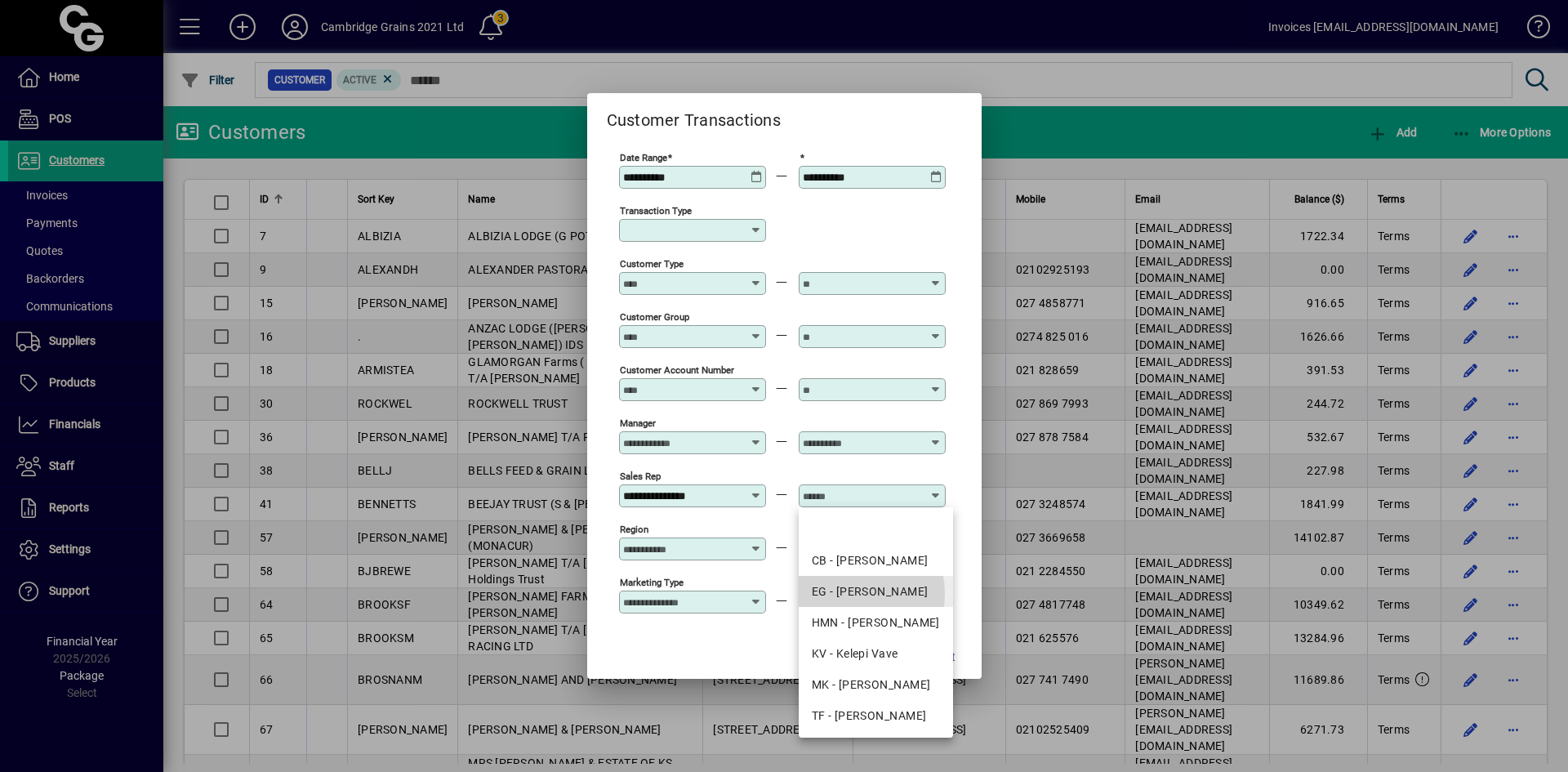
click at [837, 594] on div "EG - [PERSON_NAME]" at bounding box center [875, 591] width 129 height 17
type input "**********"
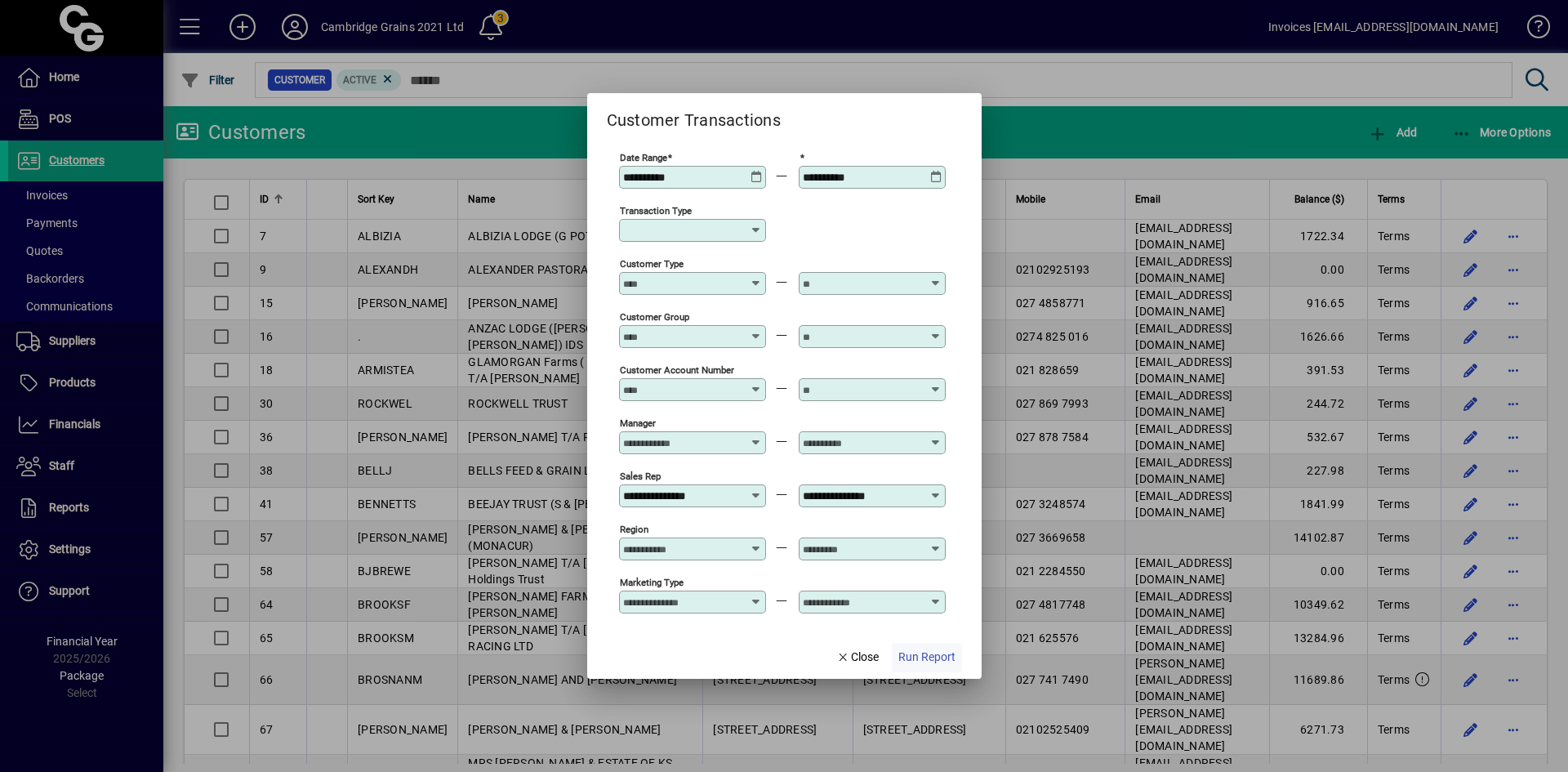
click at [939, 660] on span "Run Report" at bounding box center [927, 657] width 58 height 17
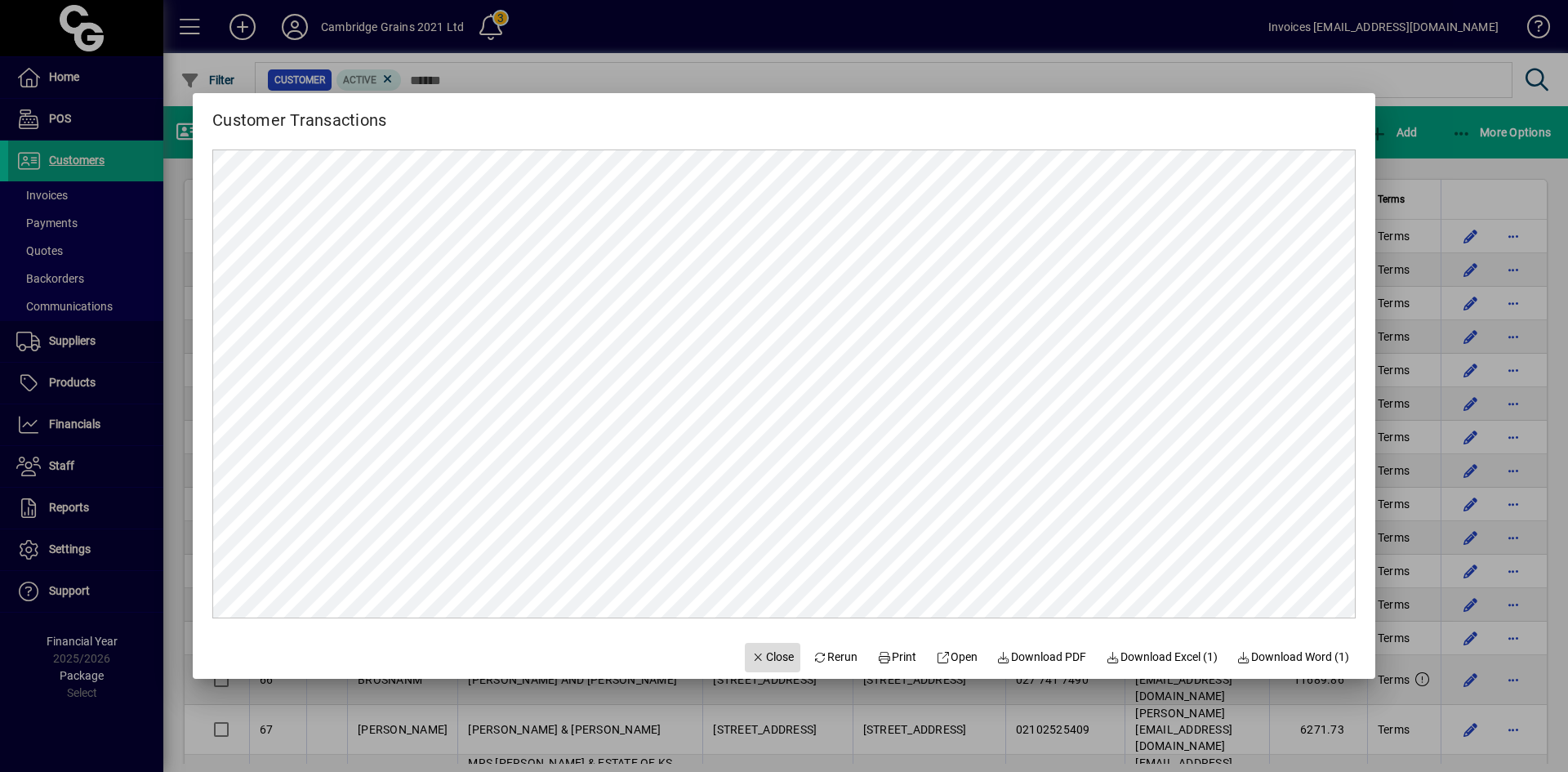
click at [753, 647] on span "button" at bounding box center [773, 658] width 56 height 40
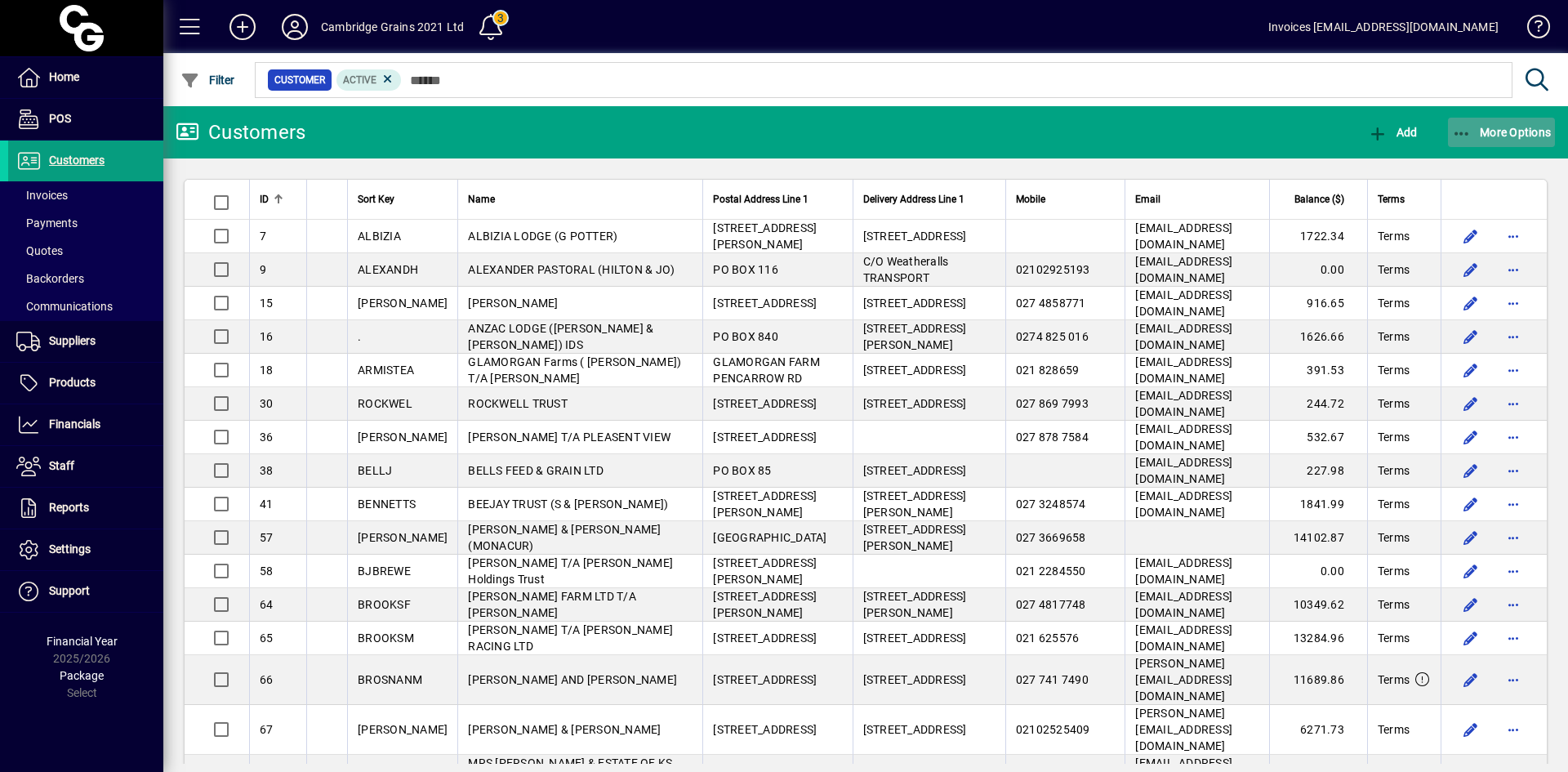
click at [1503, 129] on span "More Options" at bounding box center [1501, 132] width 100 height 13
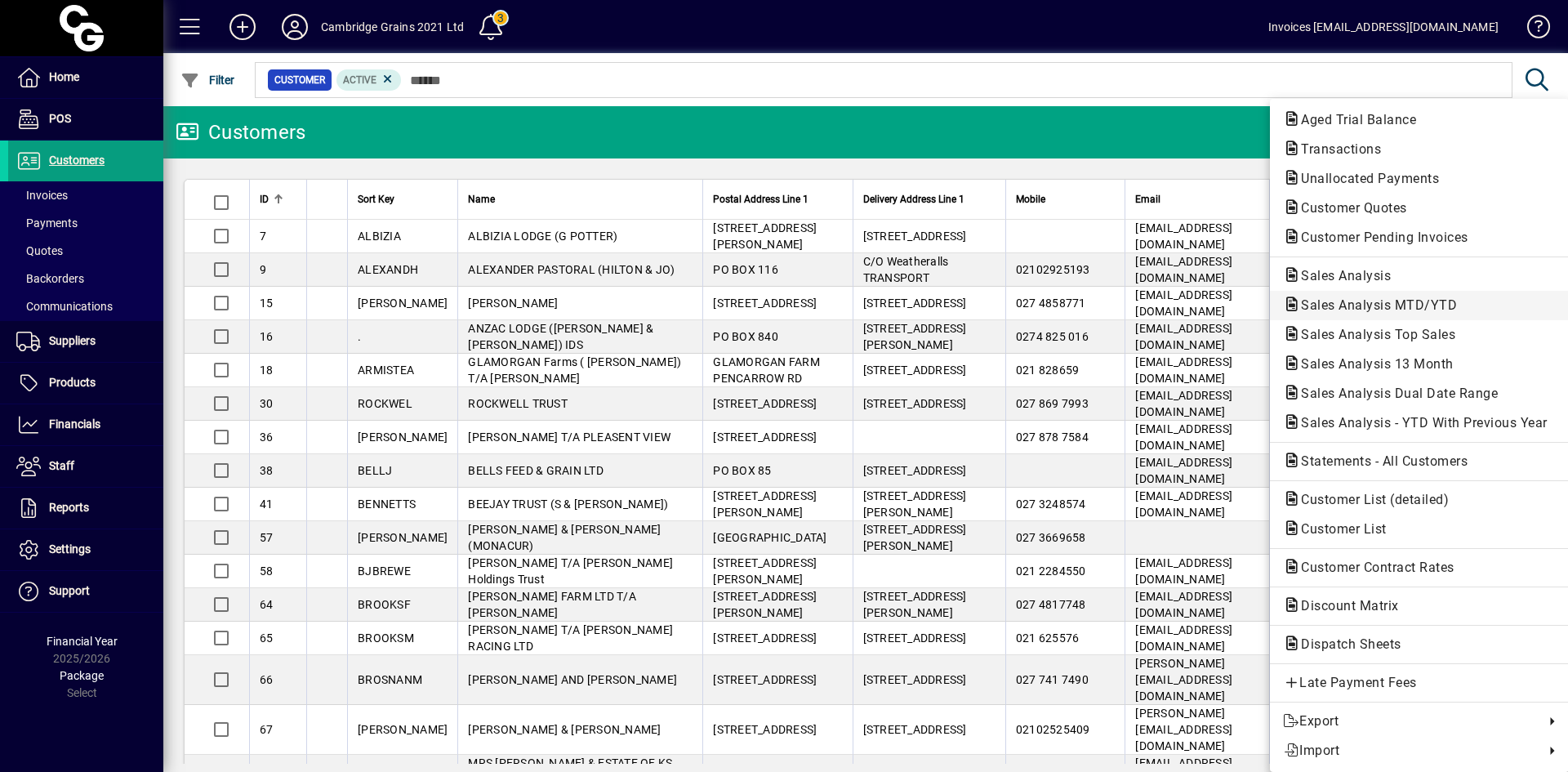
click at [1403, 302] on span "Sales Analysis MTD/YTD" at bounding box center [1374, 304] width 182 height 15
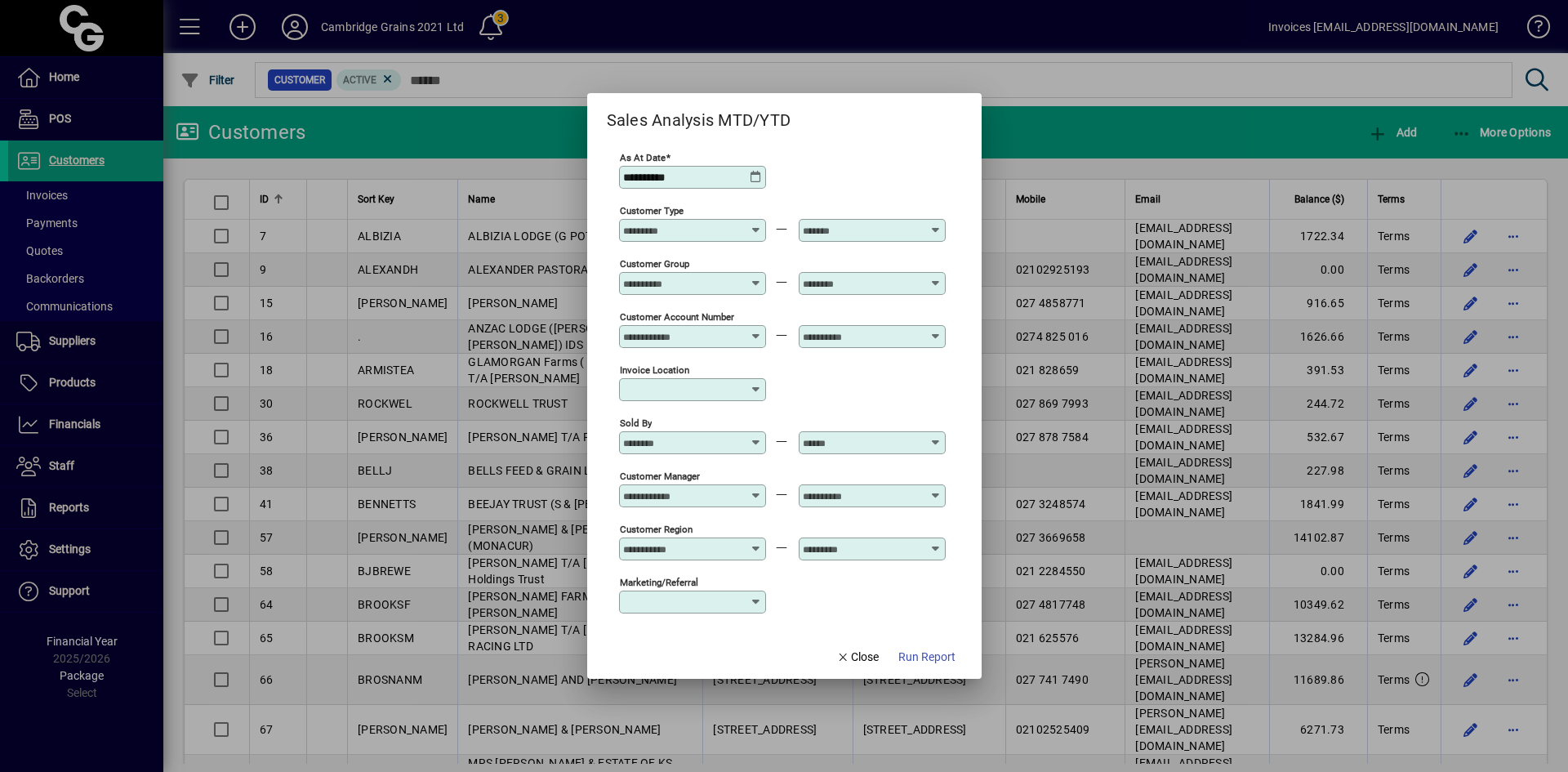
click at [754, 436] on icon at bounding box center [757, 436] width 13 height 0
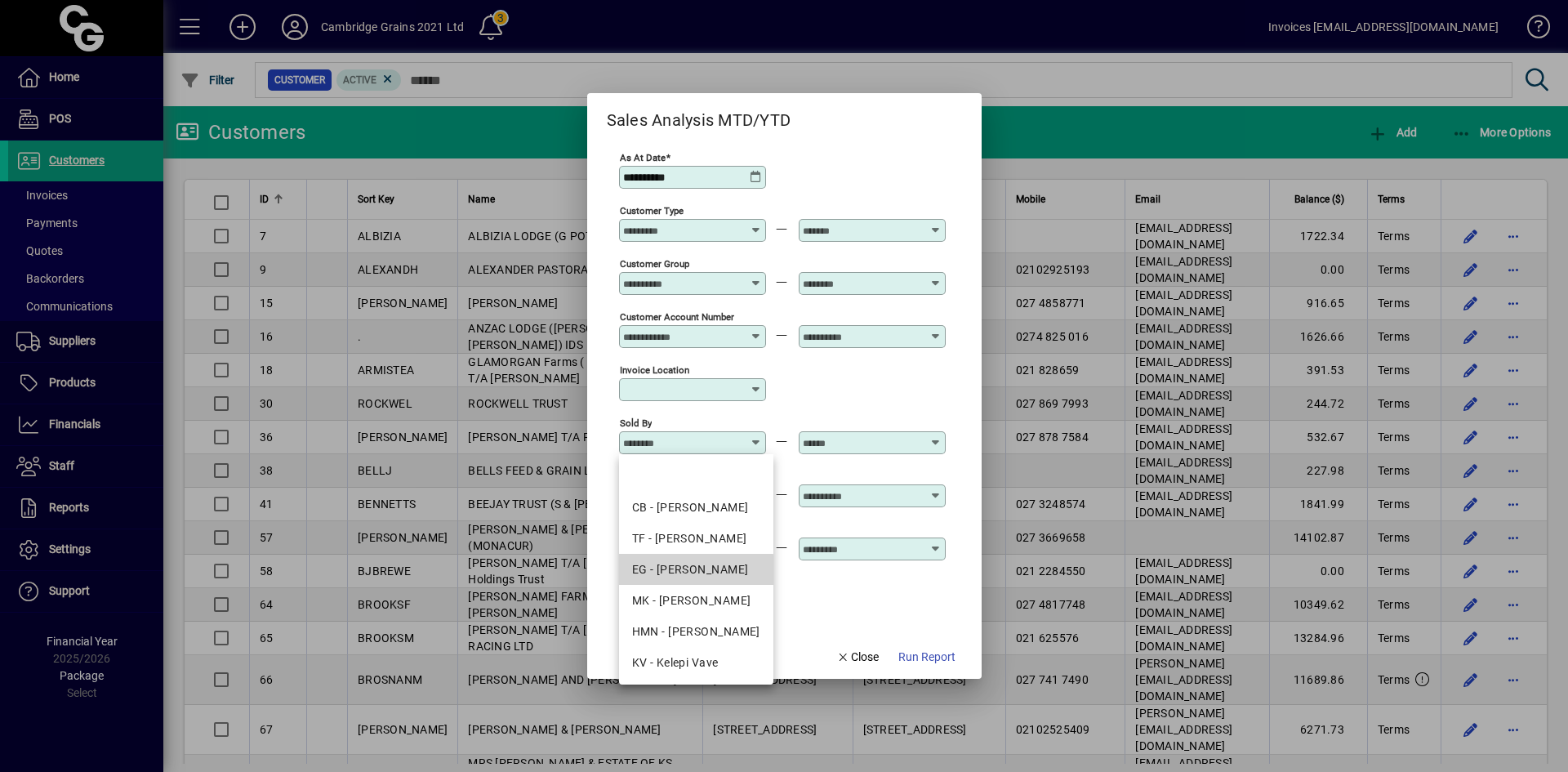
click at [695, 571] on div "EG - [PERSON_NAME]" at bounding box center [696, 570] width 129 height 17
type input "**********"
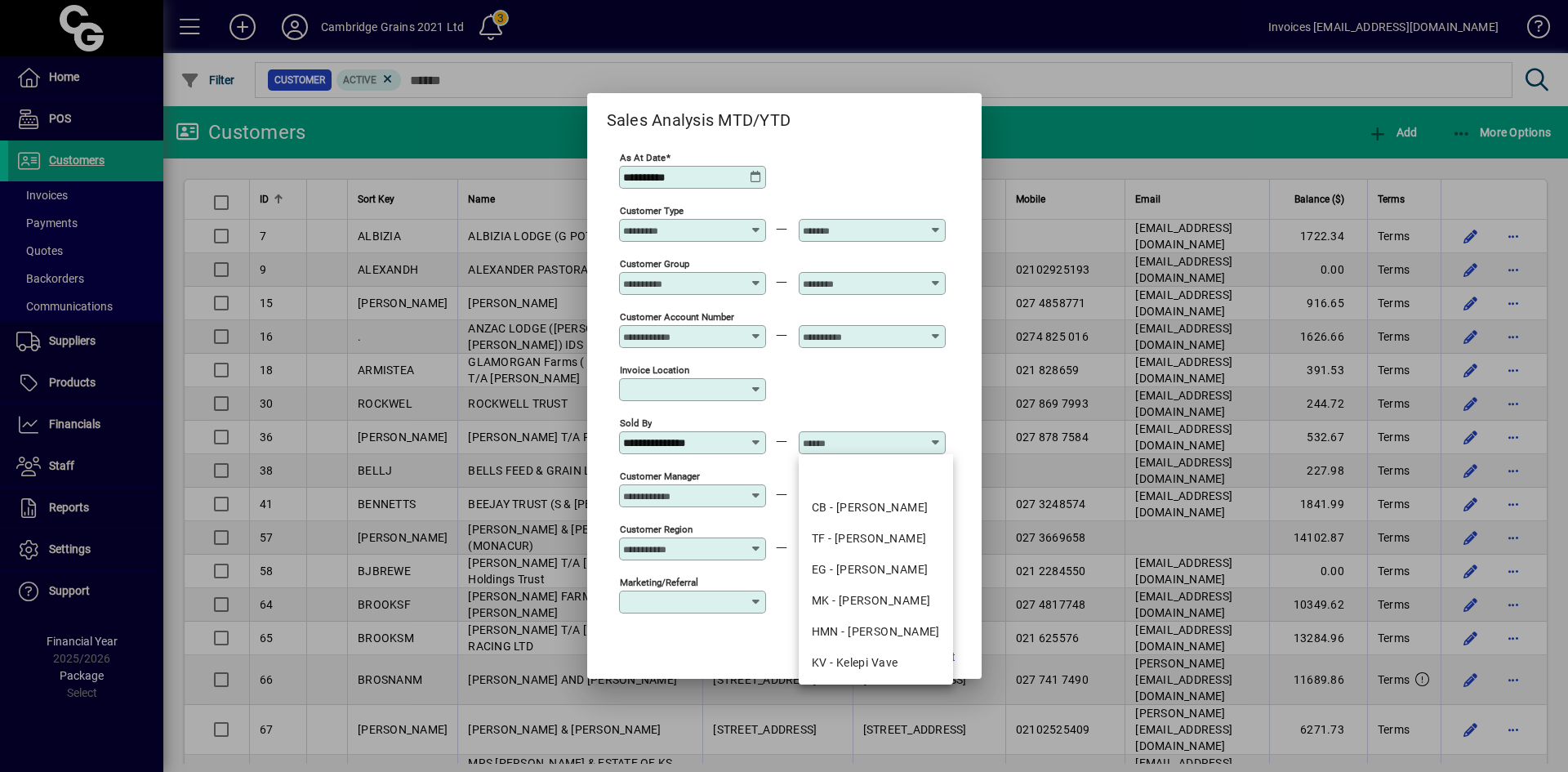
click at [839, 438] on input "text" at bounding box center [862, 443] width 120 height 13
click at [850, 568] on div "EG - [PERSON_NAME]" at bounding box center [875, 570] width 129 height 17
type input "**********"
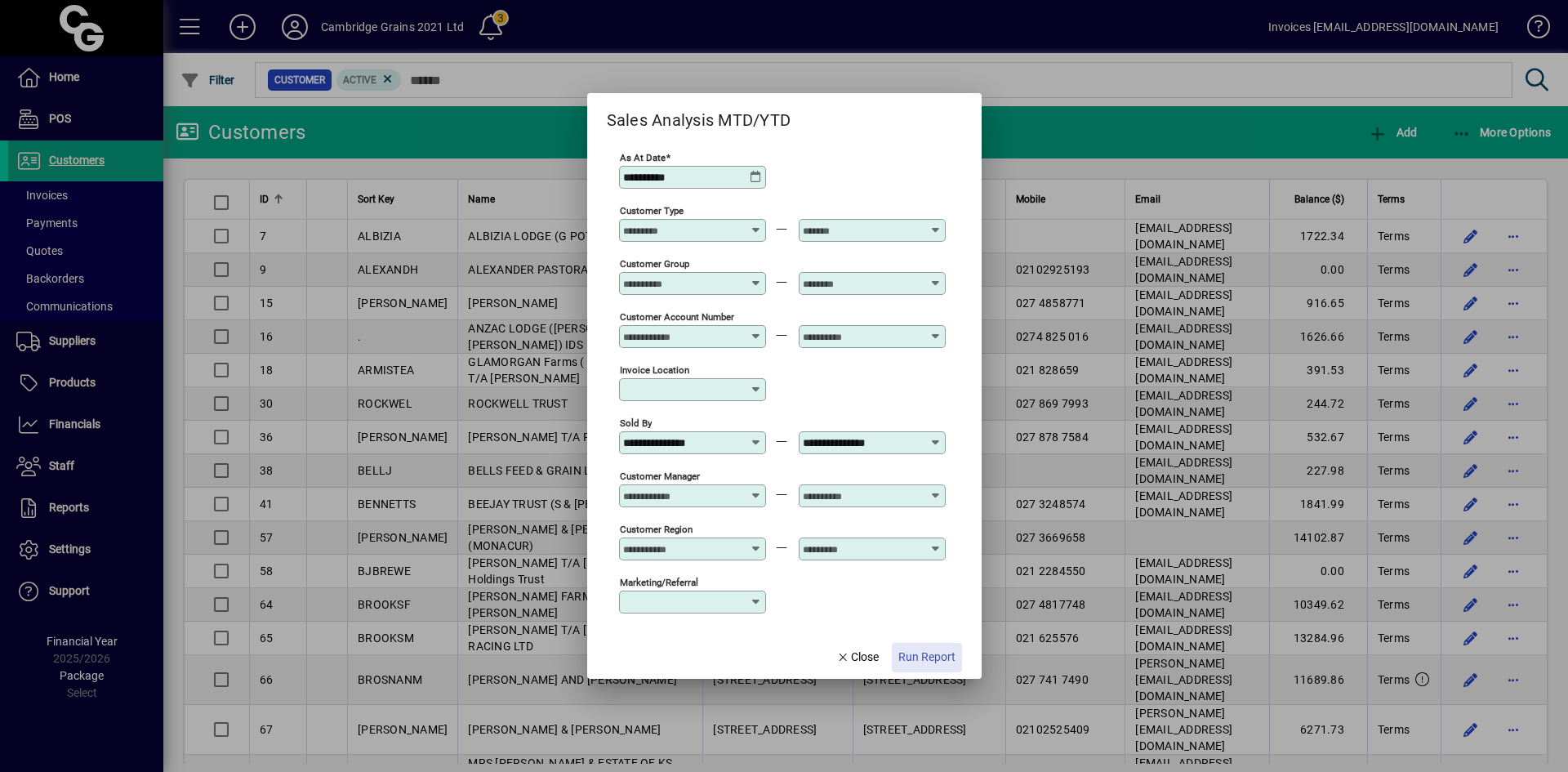
click at [913, 651] on span "Run Report" at bounding box center [927, 657] width 58 height 17
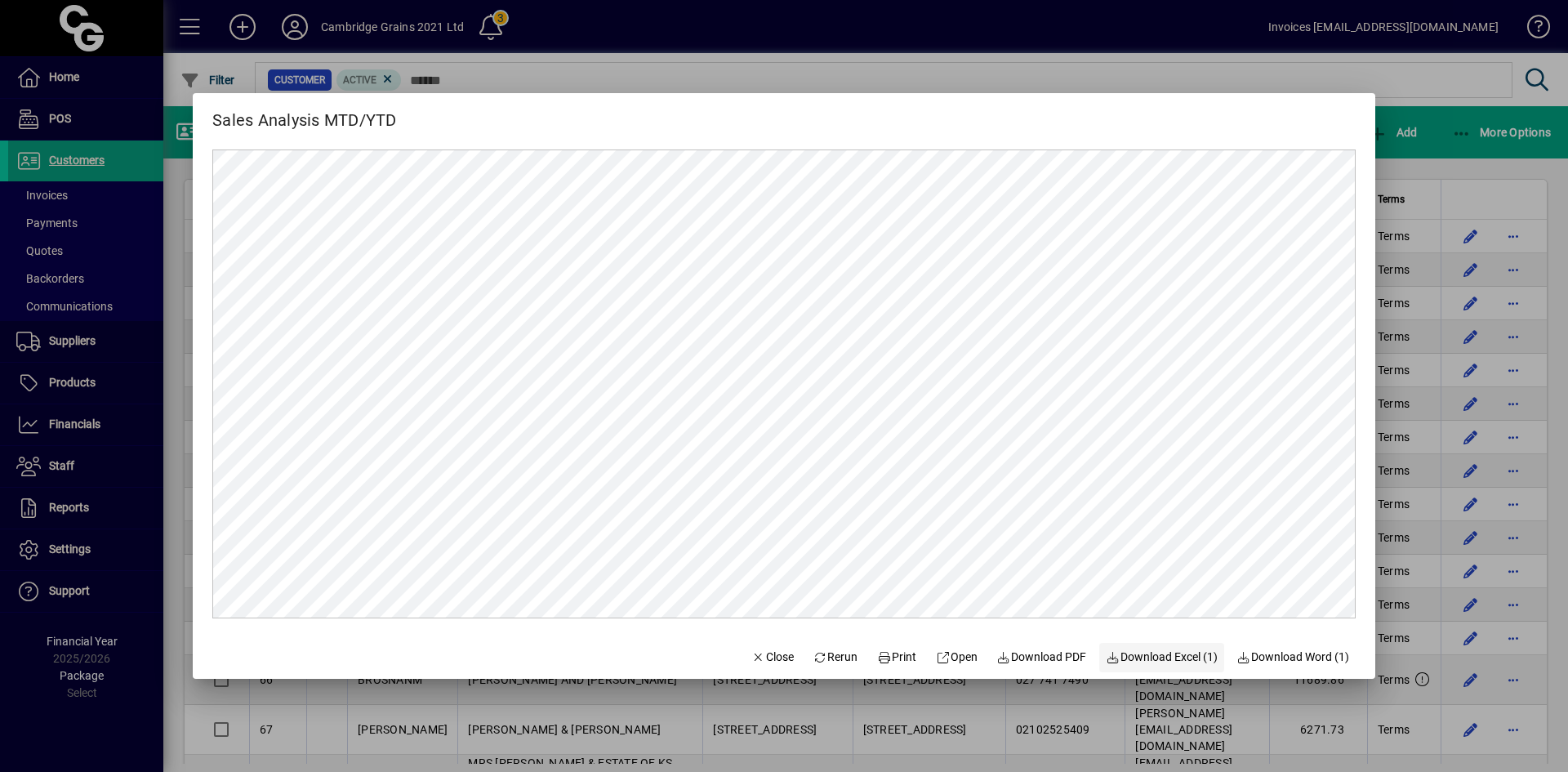
click at [1160, 663] on span "Download Excel (1)" at bounding box center [1161, 657] width 112 height 17
click at [766, 651] on span "Close" at bounding box center [772, 657] width 42 height 17
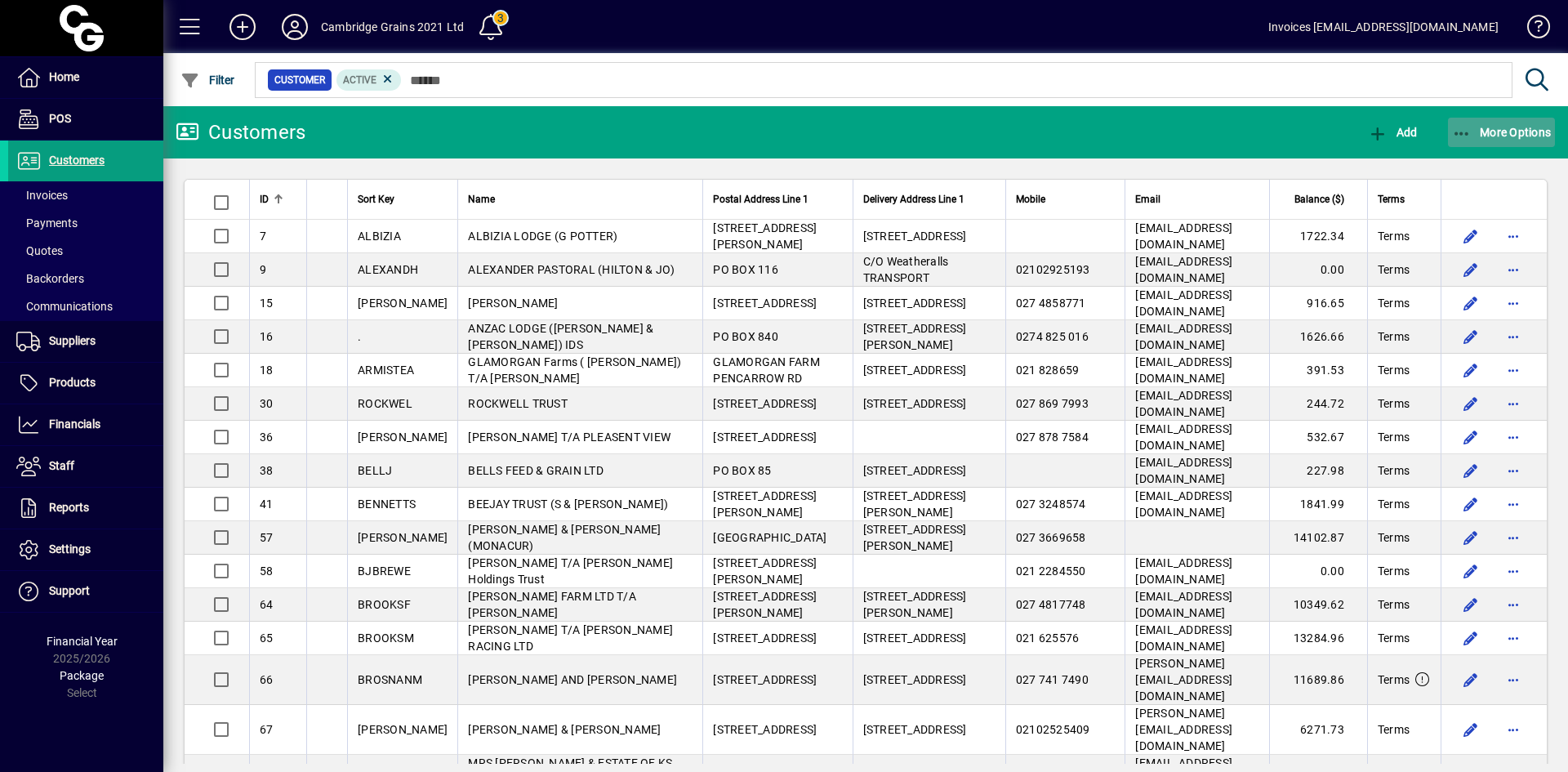
click at [1463, 136] on icon "button" at bounding box center [1462, 134] width 21 height 16
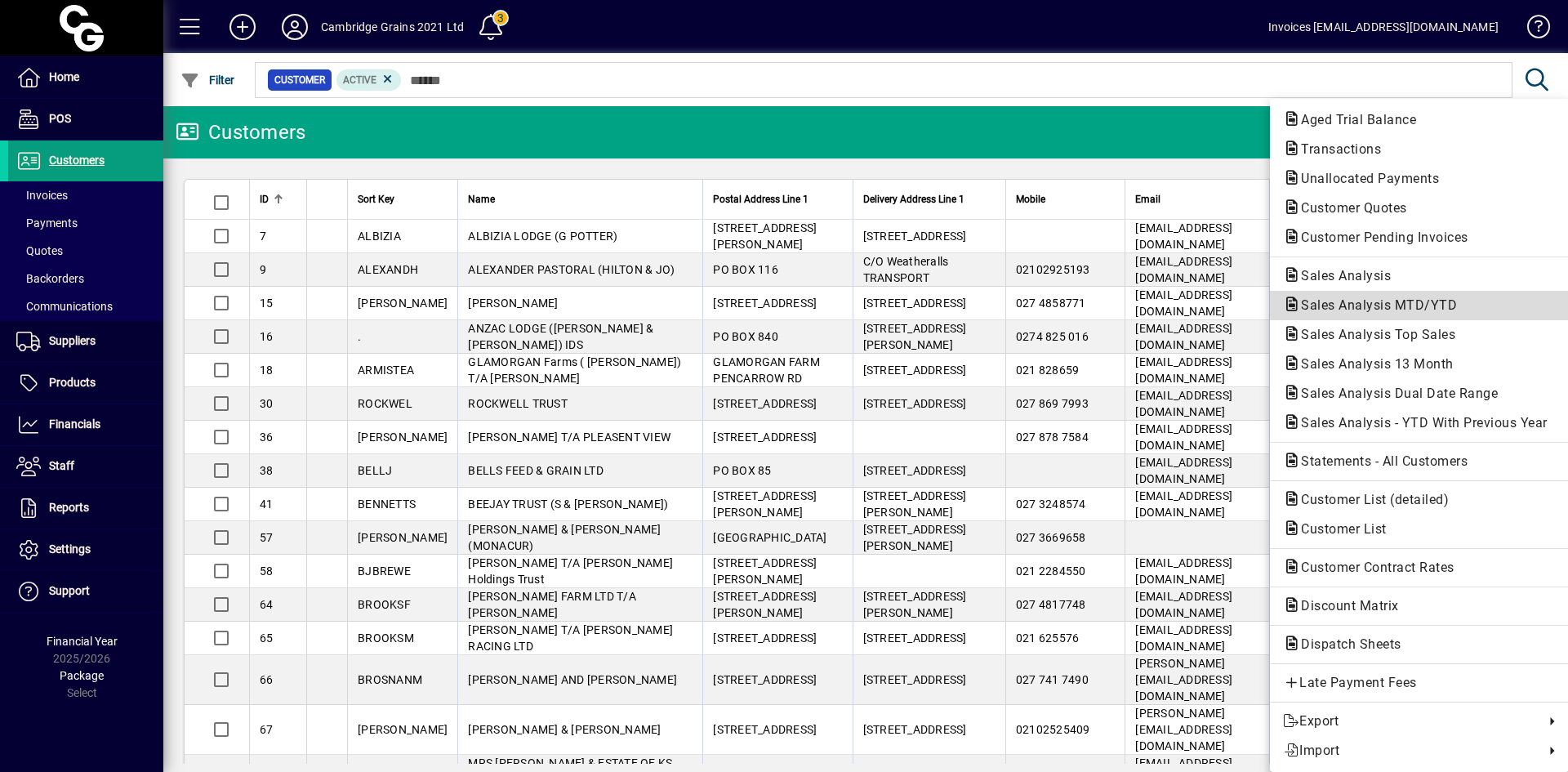
click at [1385, 311] on span "Sales Analysis MTD/YTD" at bounding box center [1374, 304] width 182 height 15
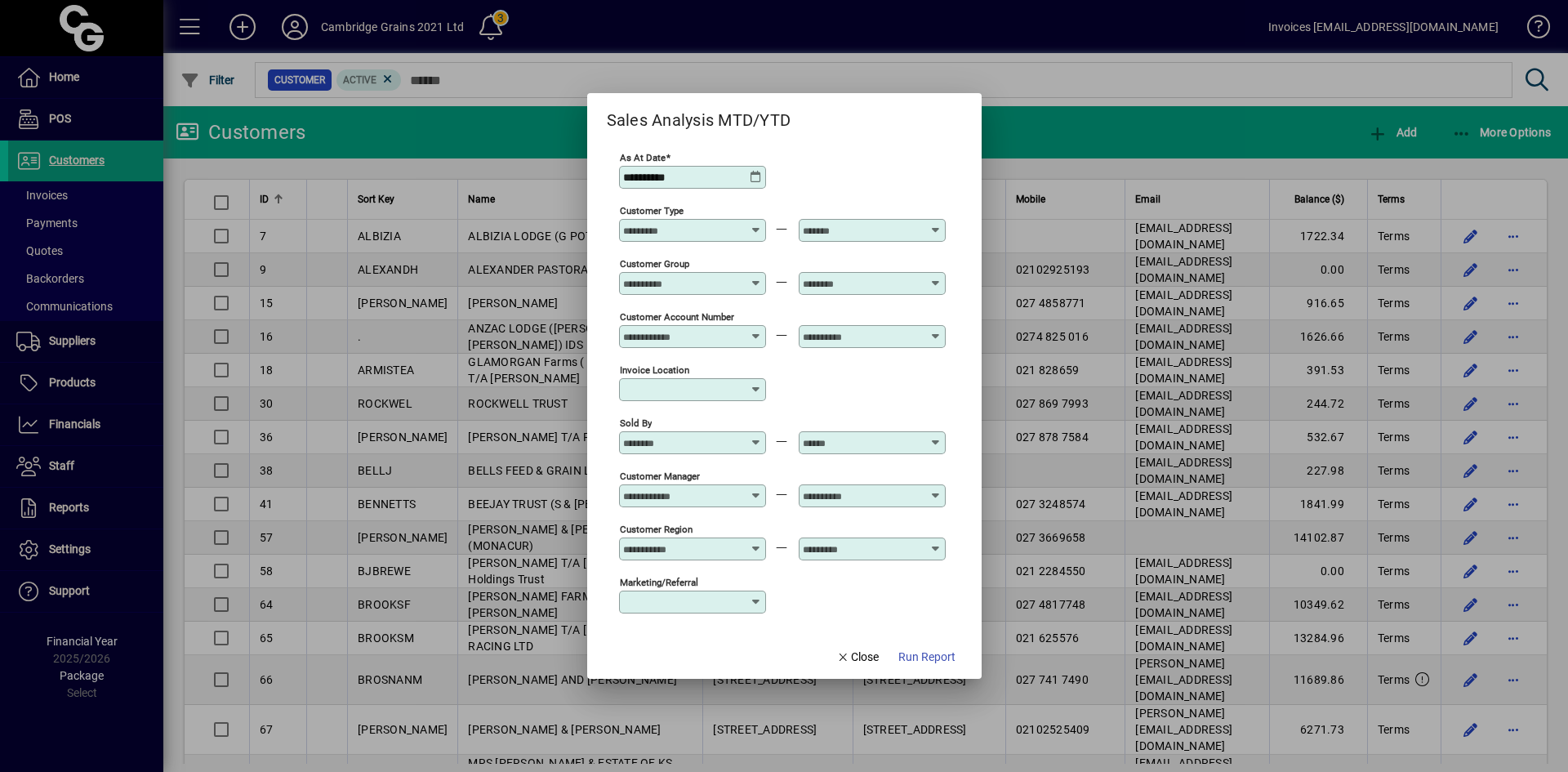
click at [757, 436] on icon at bounding box center [757, 436] width 13 height 0
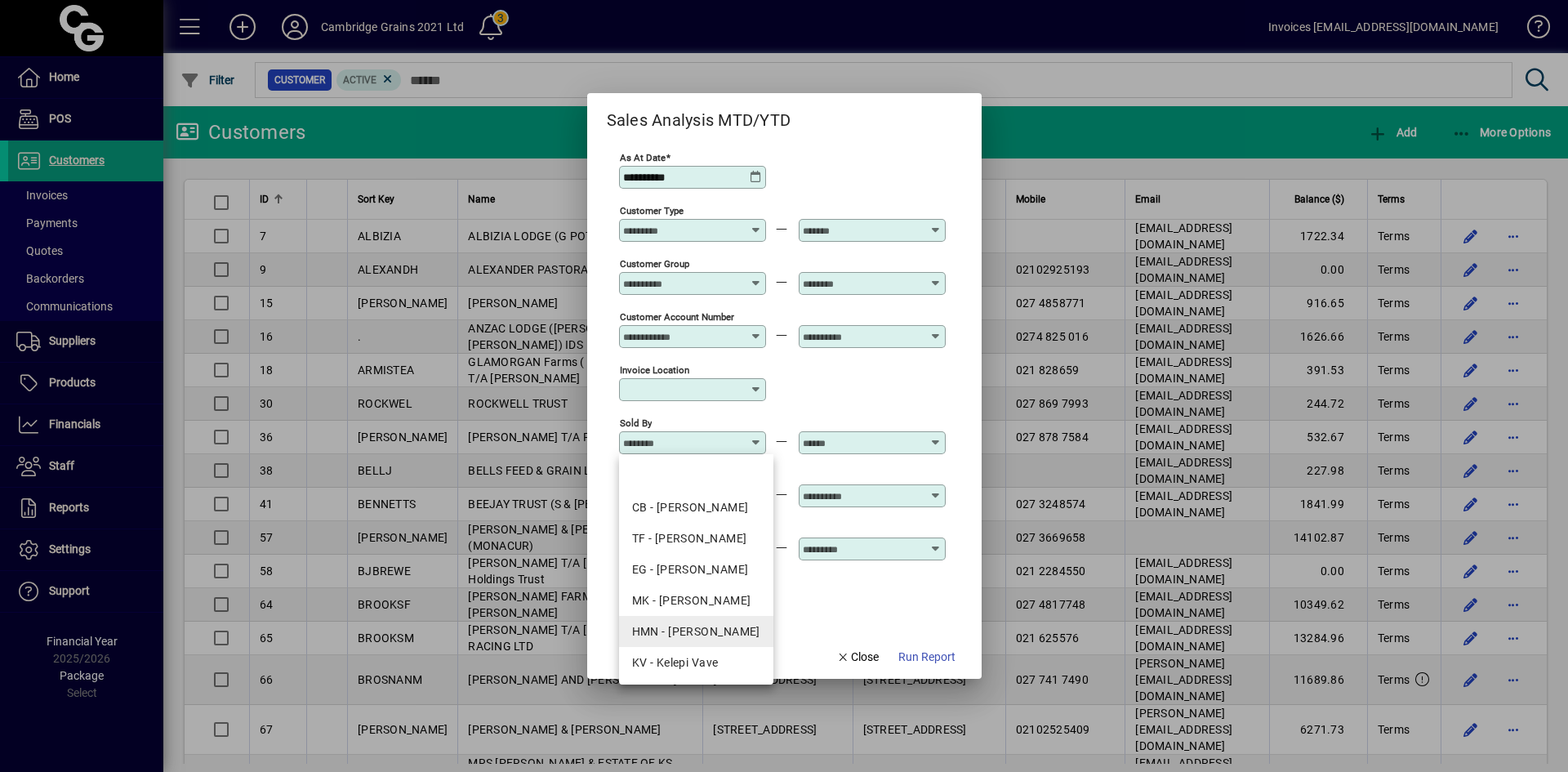
click at [701, 629] on div "HMN - [PERSON_NAME]" at bounding box center [696, 632] width 129 height 17
type input "**********"
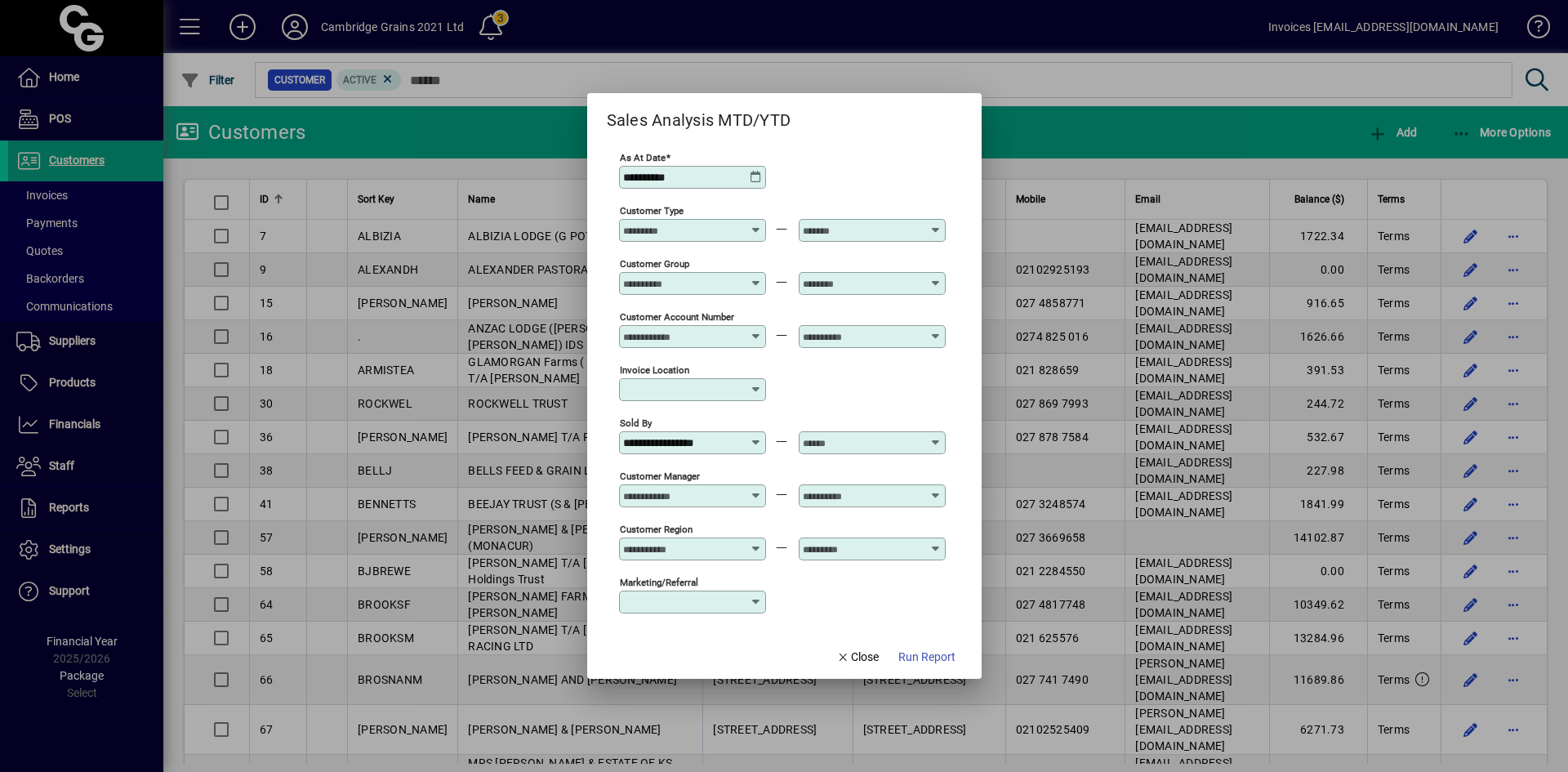
click at [811, 443] on input "text" at bounding box center [862, 443] width 120 height 13
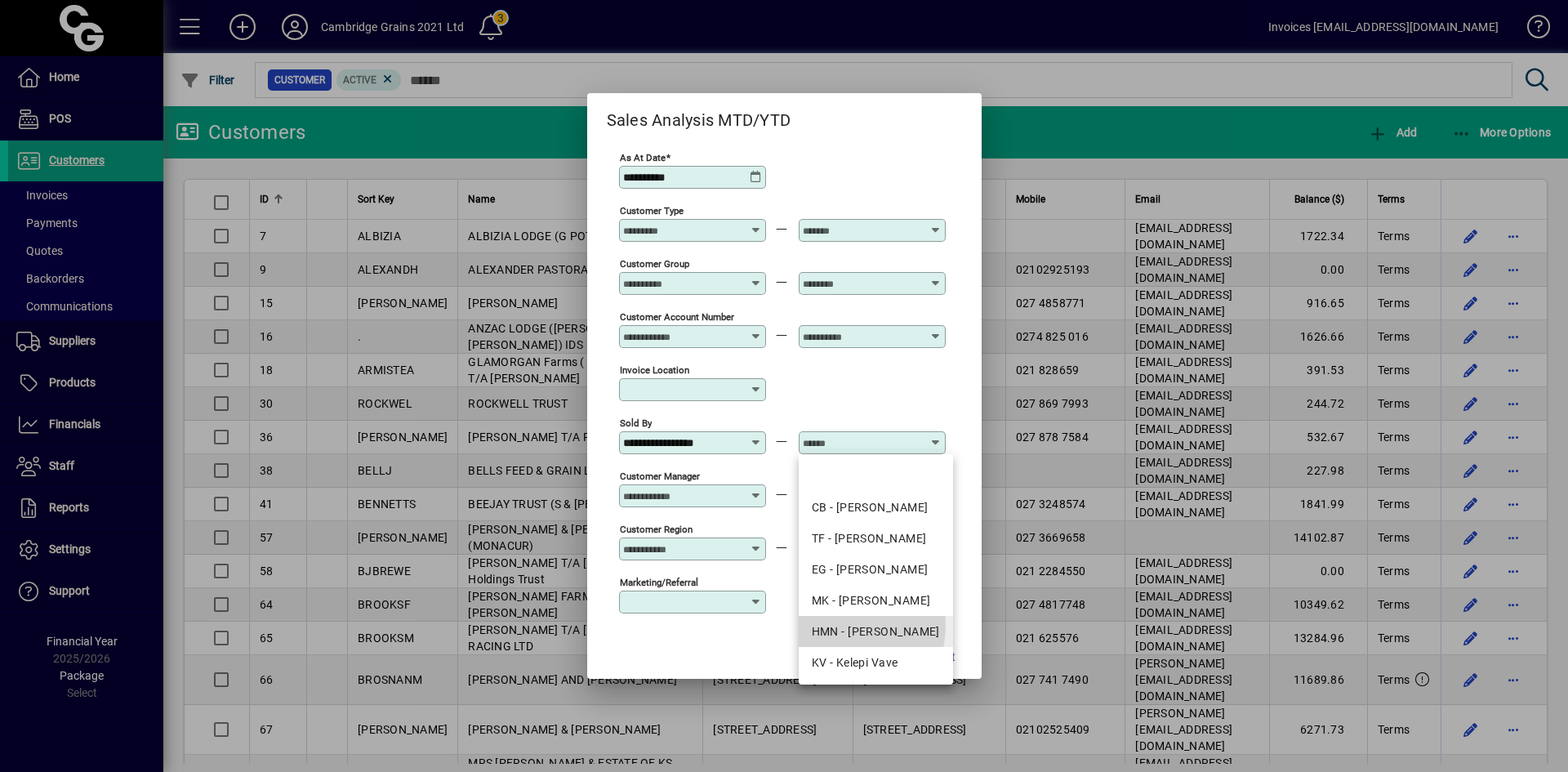
click at [846, 625] on div "HMN - [PERSON_NAME]" at bounding box center [875, 632] width 129 height 17
type input "**********"
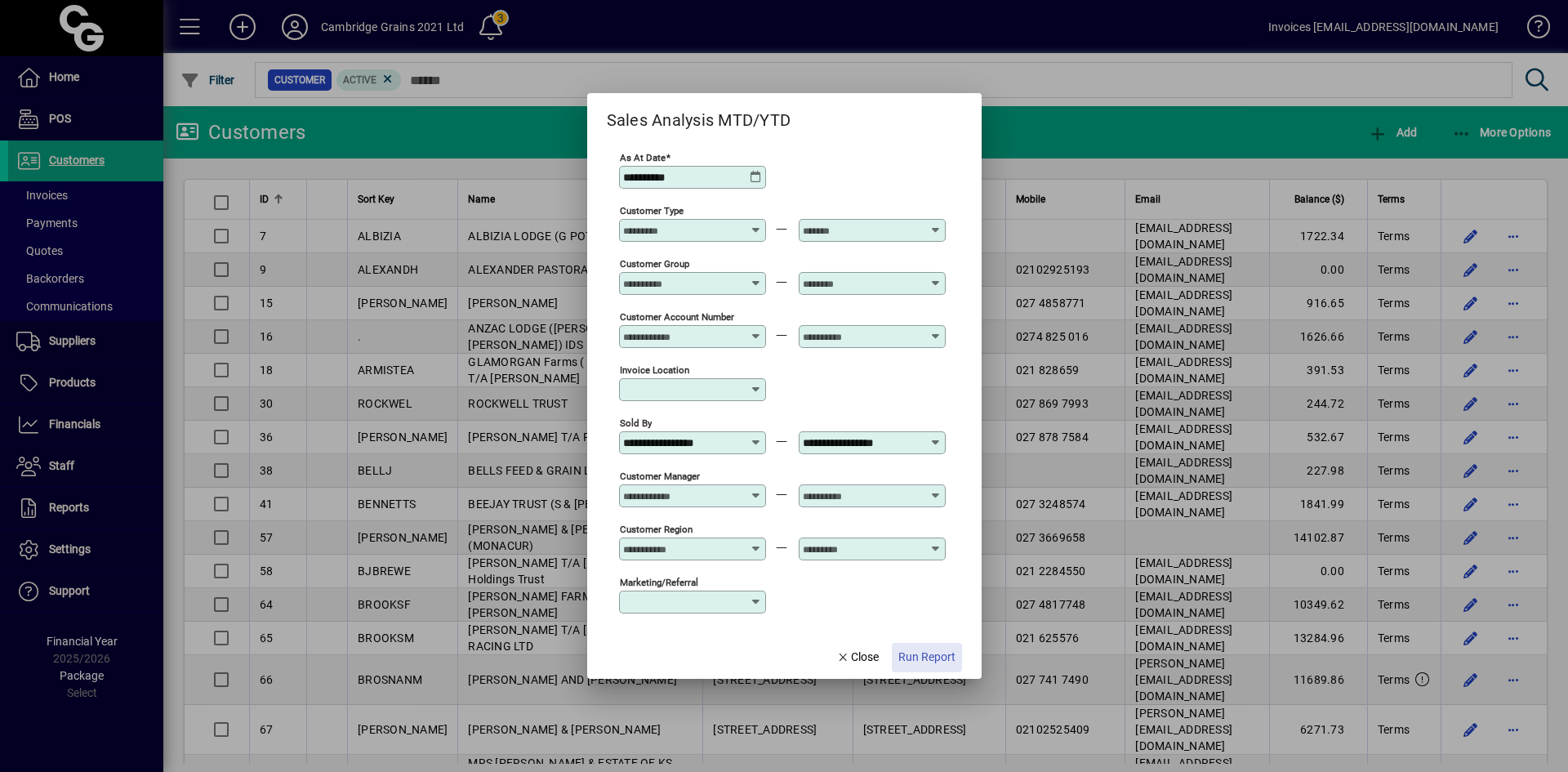
click at [908, 651] on span "Run Report" at bounding box center [927, 657] width 58 height 17
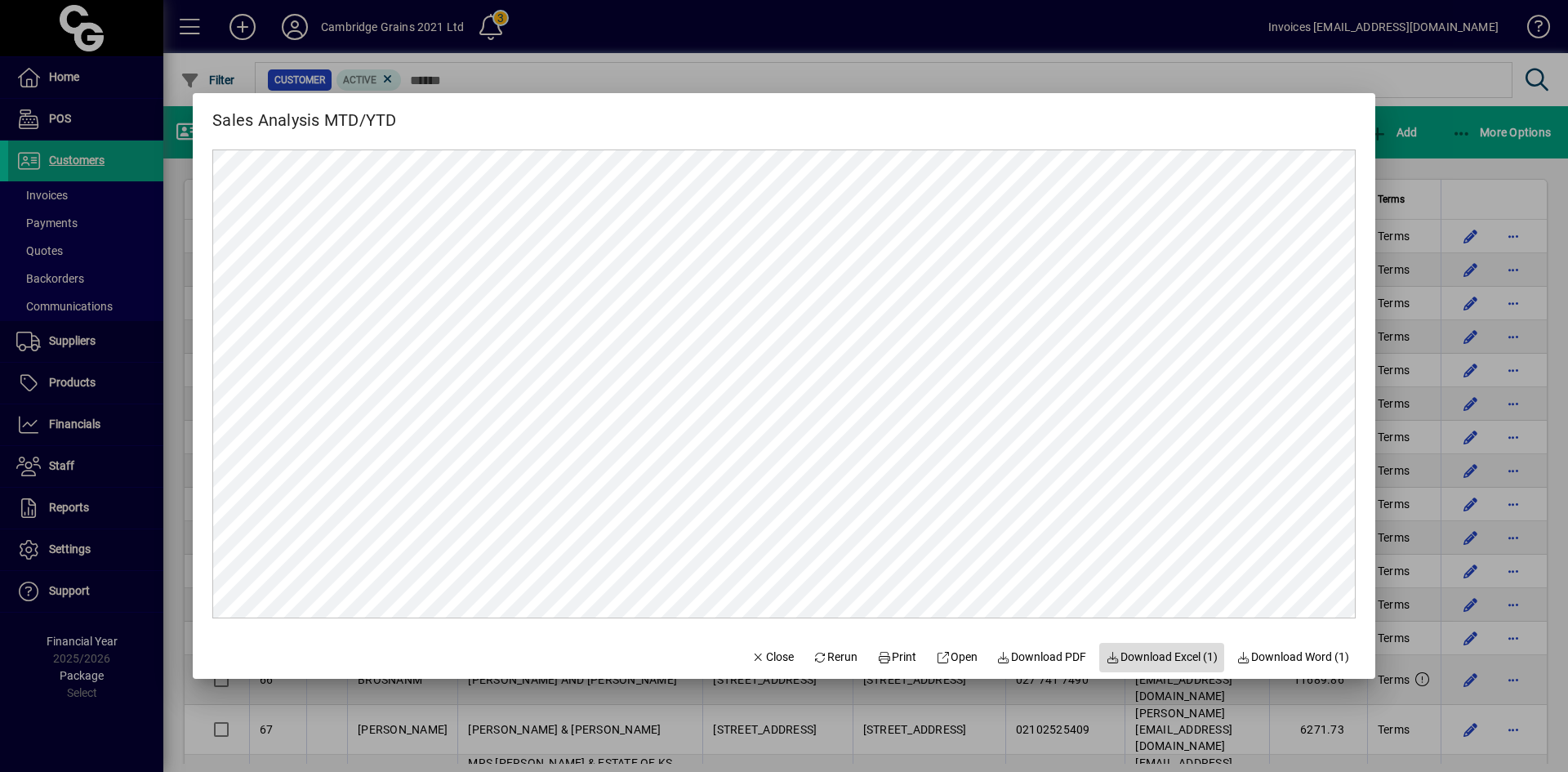
click at [1157, 658] on span "Download Excel (1)" at bounding box center [1161, 657] width 112 height 17
click at [751, 659] on span "Close" at bounding box center [772, 657] width 42 height 17
